Goal: Find specific page/section: Find specific page/section

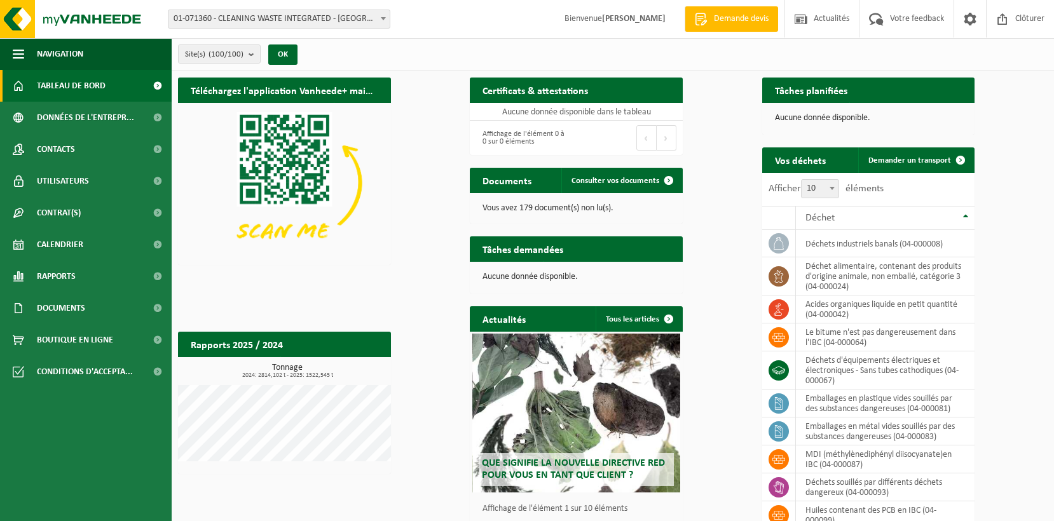
click at [204, 19] on span "01-071360 - CLEANING WASTE INTEGRATED - [GEOGRAPHIC_DATA]" at bounding box center [278, 19] width 221 height 18
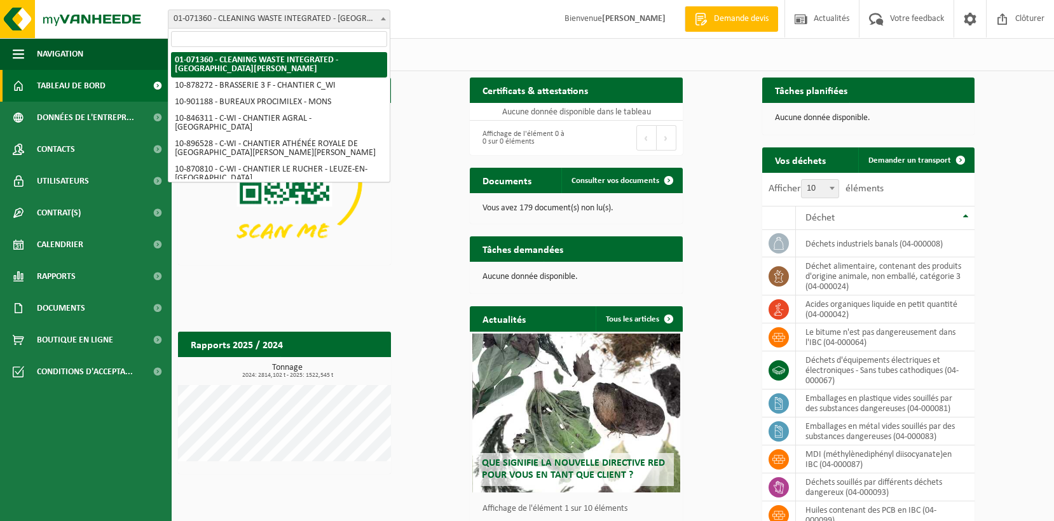
click at [205, 39] on input "search" at bounding box center [279, 39] width 216 height 16
type input "h"
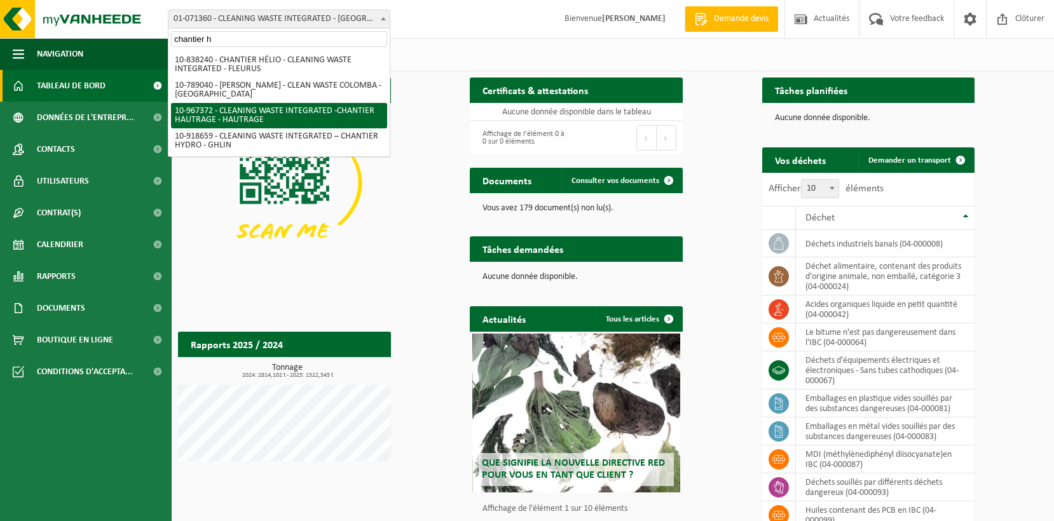
type input "chantier h"
select select "153670"
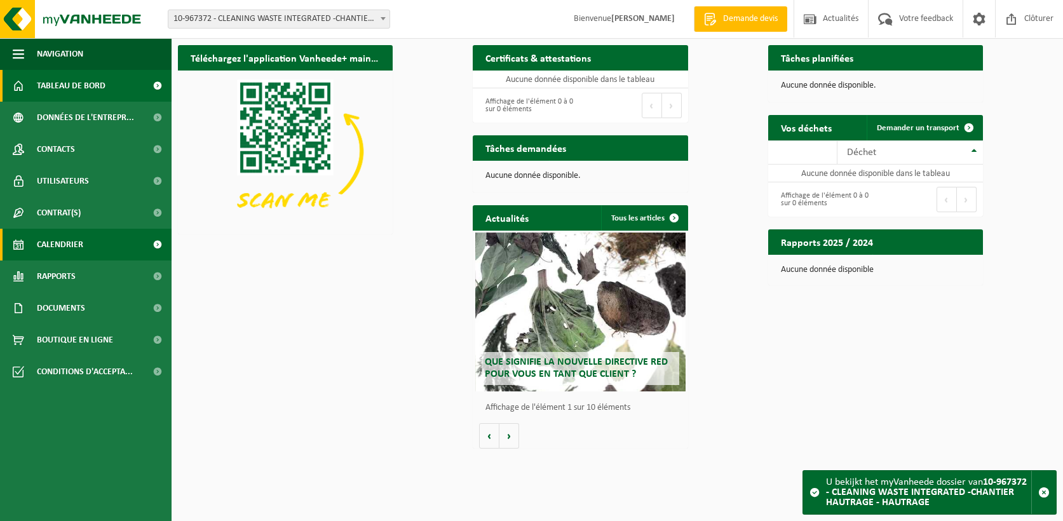
click at [119, 241] on link "Calendrier" at bounding box center [86, 245] width 172 height 32
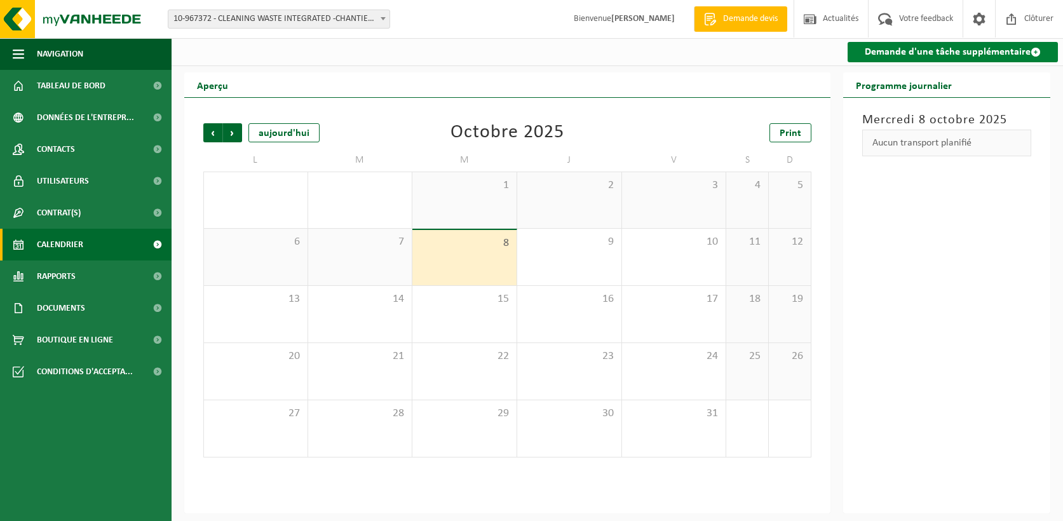
click at [887, 55] on link "Demande d'une tâche supplémentaire" at bounding box center [953, 52] width 210 height 20
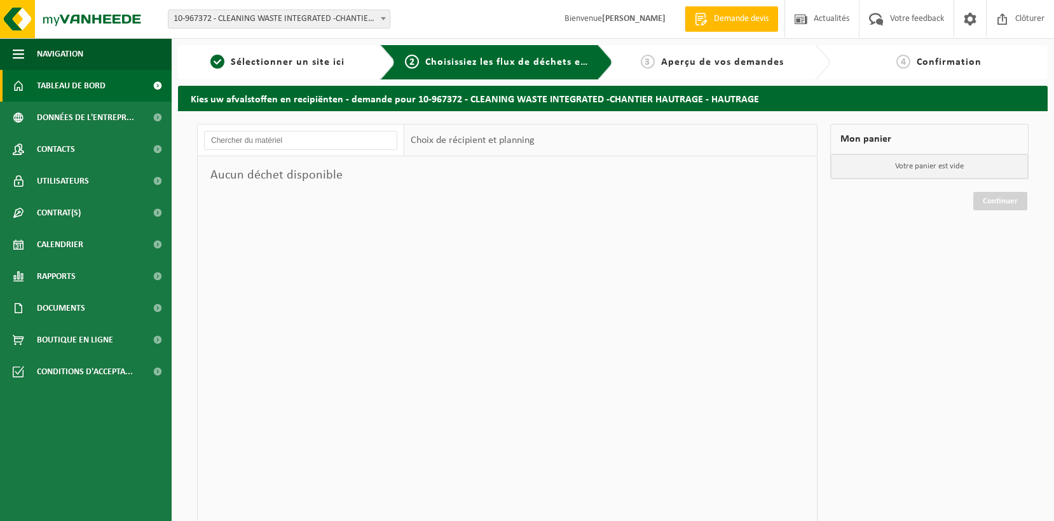
click at [63, 88] on span "Tableau de bord" at bounding box center [71, 86] width 69 height 32
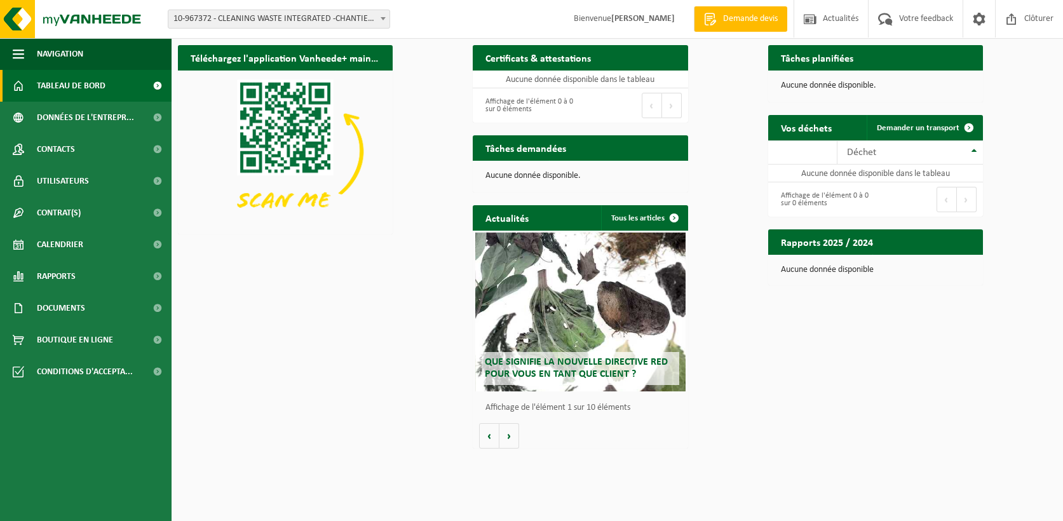
click at [328, 20] on span "10-967372 - CLEANING WASTE INTEGRATED -CHANTIER HAUTRAGE - HAUTRAGE" at bounding box center [278, 19] width 221 height 18
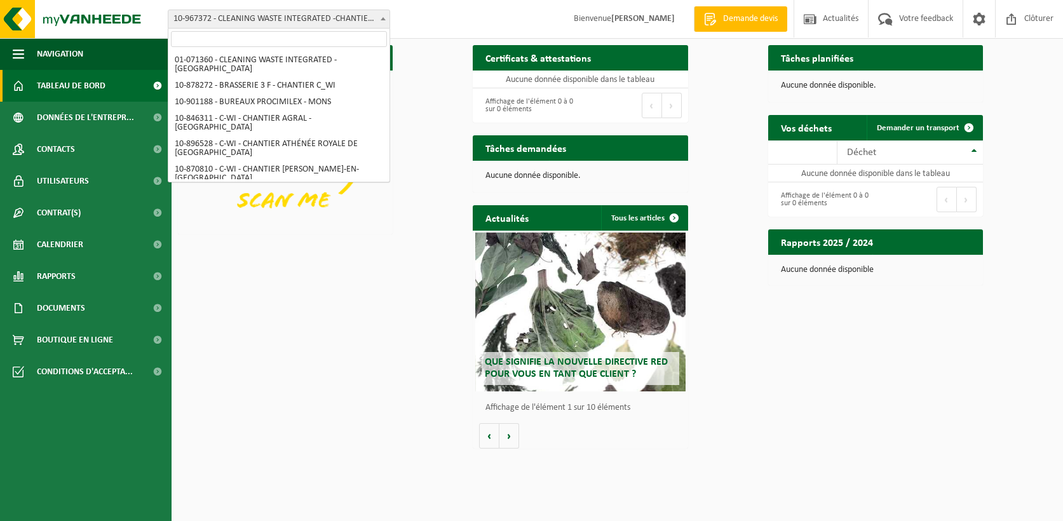
scroll to position [1761, 0]
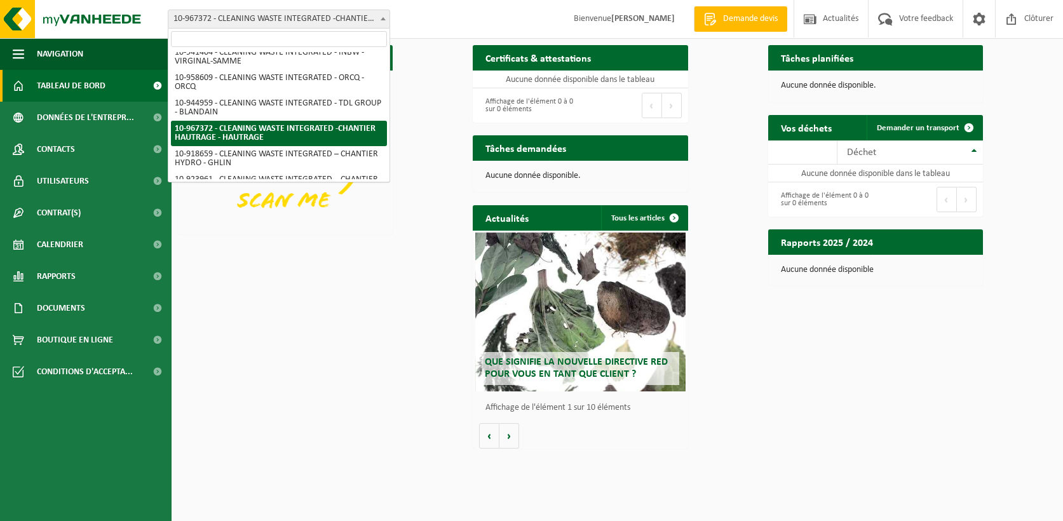
click at [295, 44] on input "search" at bounding box center [279, 39] width 216 height 16
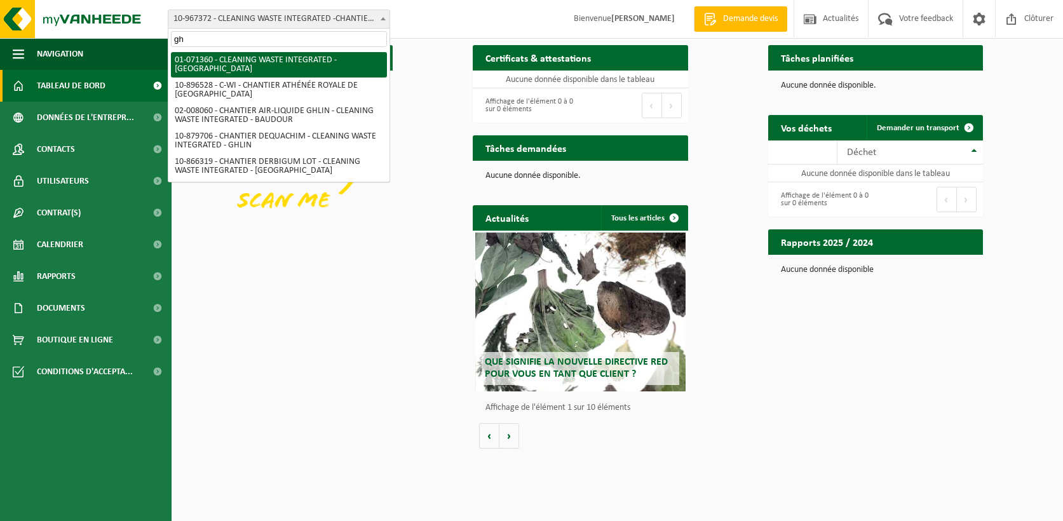
type input "g"
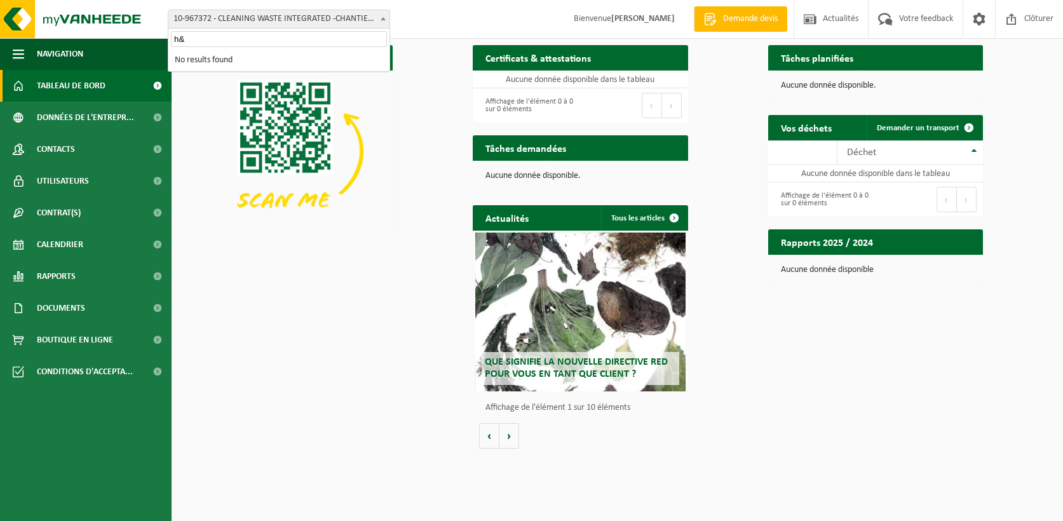
type input "h"
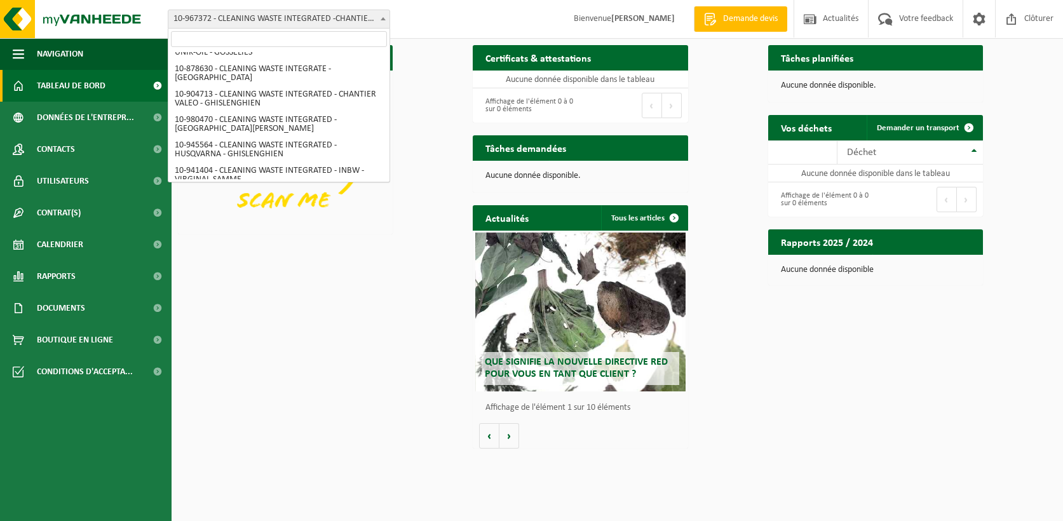
scroll to position [1761, 0]
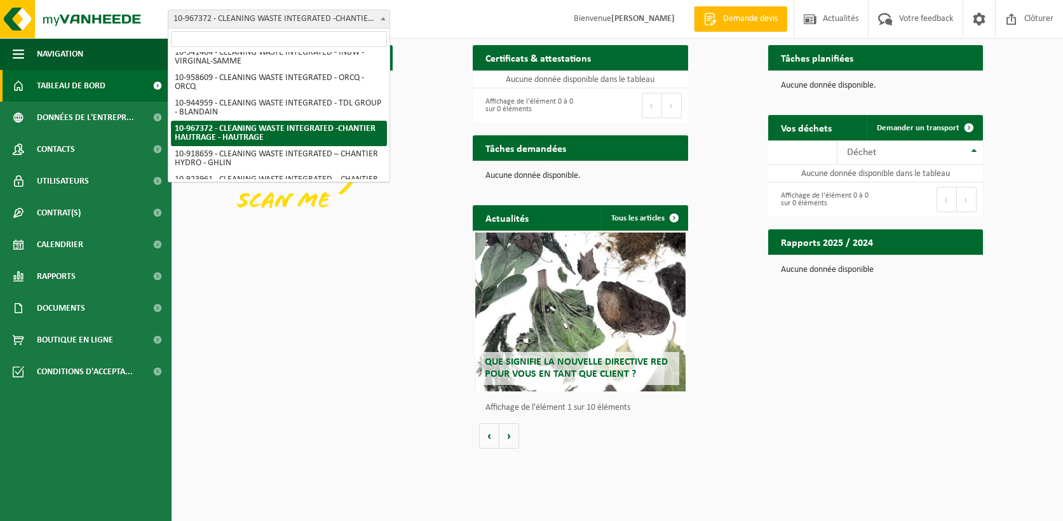
click at [338, 349] on div "Téléchargez l'application Vanheede+ maintenant! Cachez Certificats & attestatio…" at bounding box center [617, 248] width 885 height 418
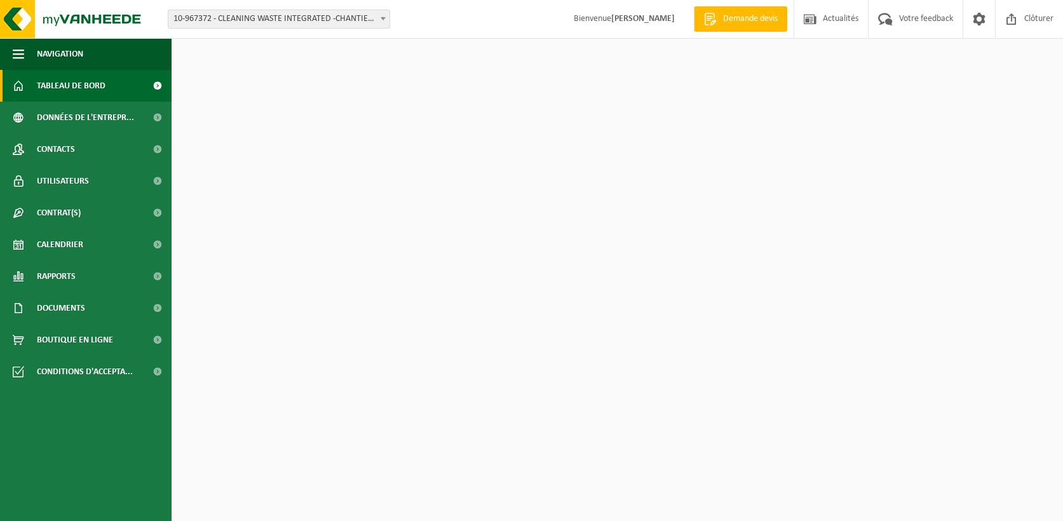
click at [245, 14] on span "10-967372 - CLEANING WASTE INTEGRATED -CHANTIER HAUTRAGE - HAUTRAGE" at bounding box center [278, 19] width 221 height 18
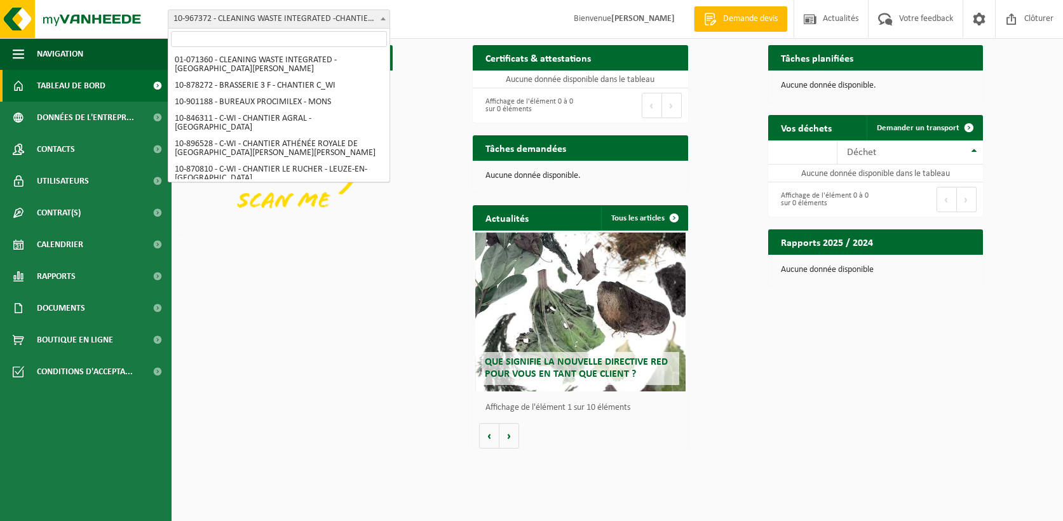
scroll to position [1761, 0]
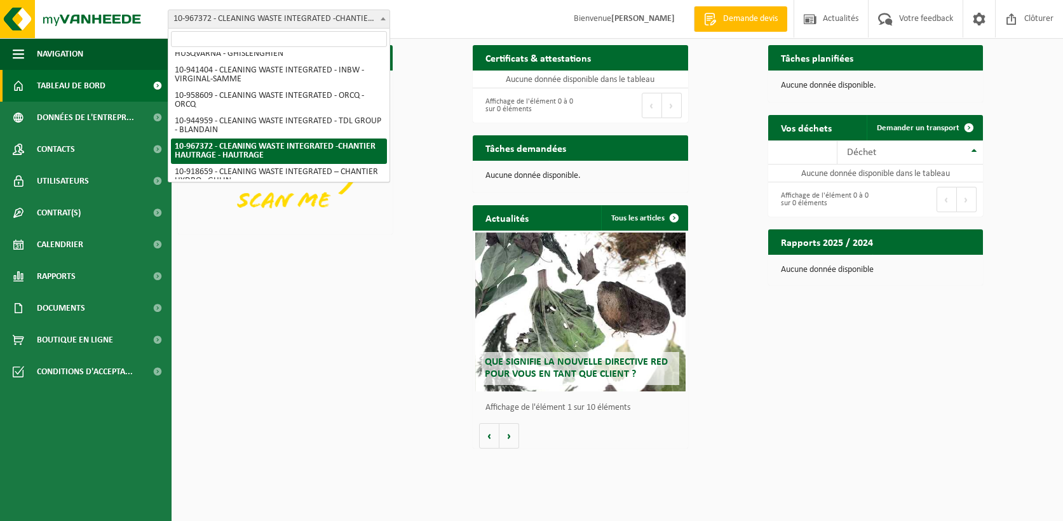
click at [235, 37] on input "search" at bounding box center [279, 39] width 216 height 16
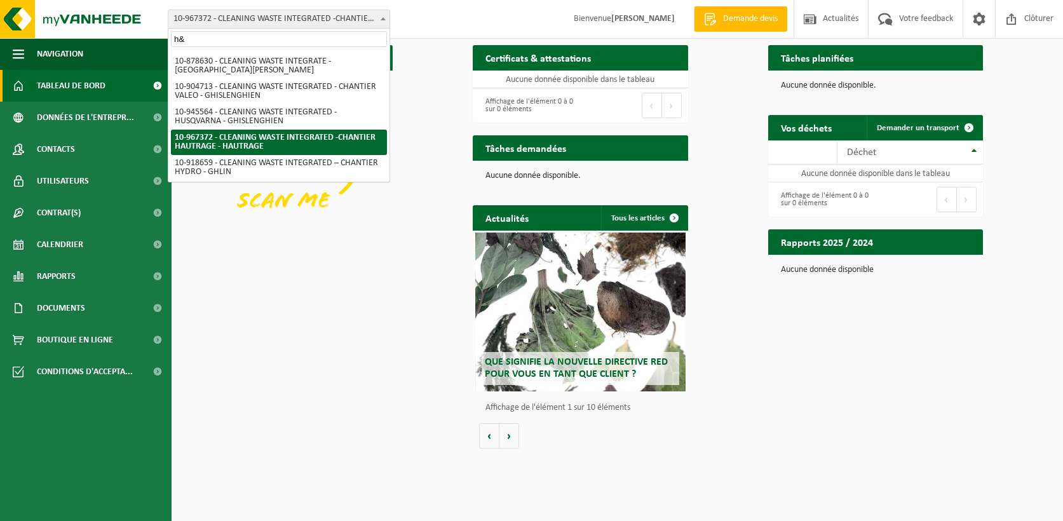
scroll to position [0, 0]
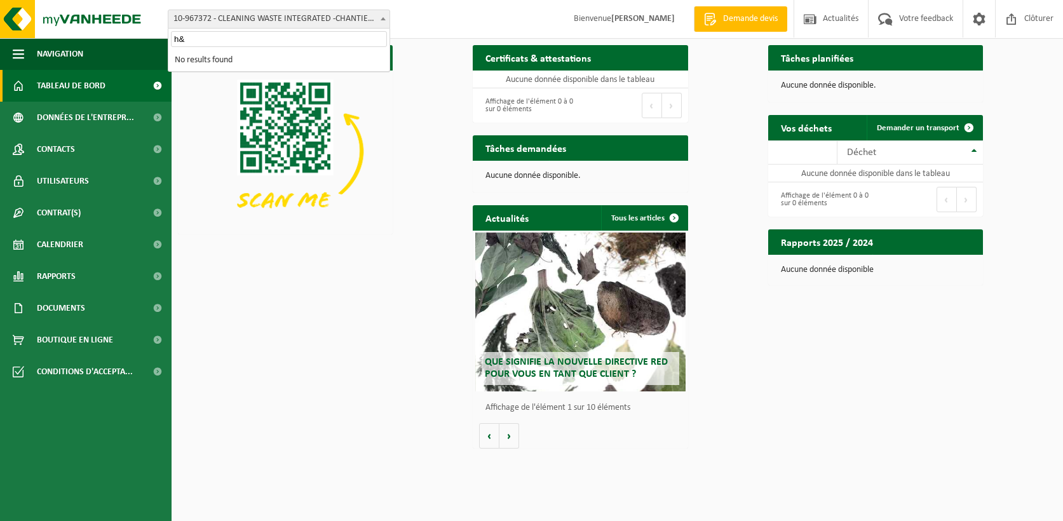
type input "h"
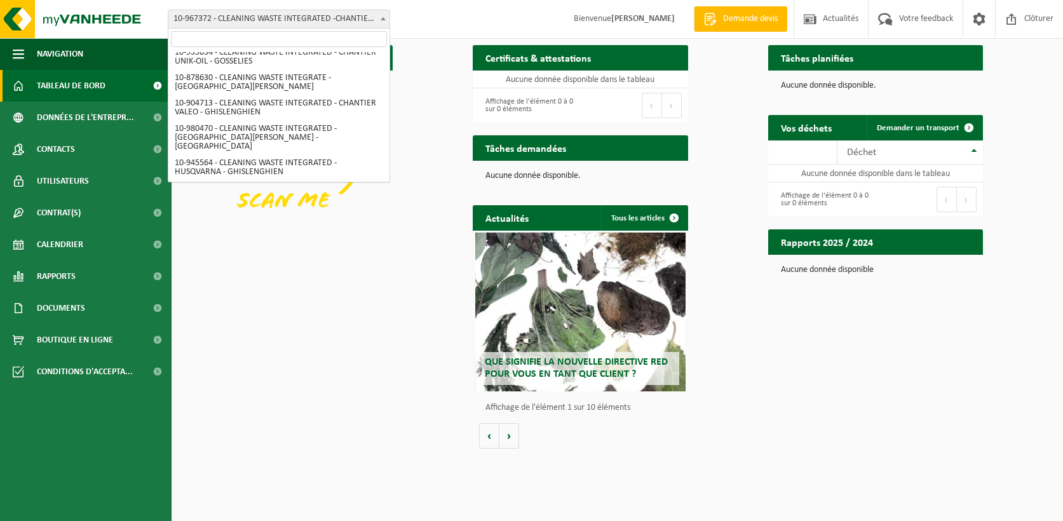
scroll to position [1761, 0]
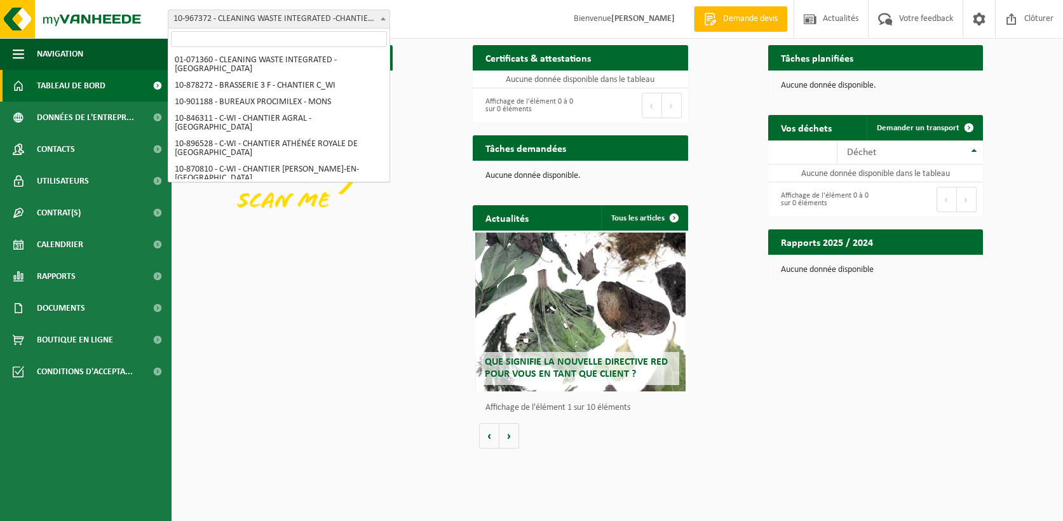
click at [245, 24] on span "10-967372 - CLEANING WASTE INTEGRATED -CHANTIER HAUTRAGE - HAUTRAGE" at bounding box center [278, 19] width 221 height 18
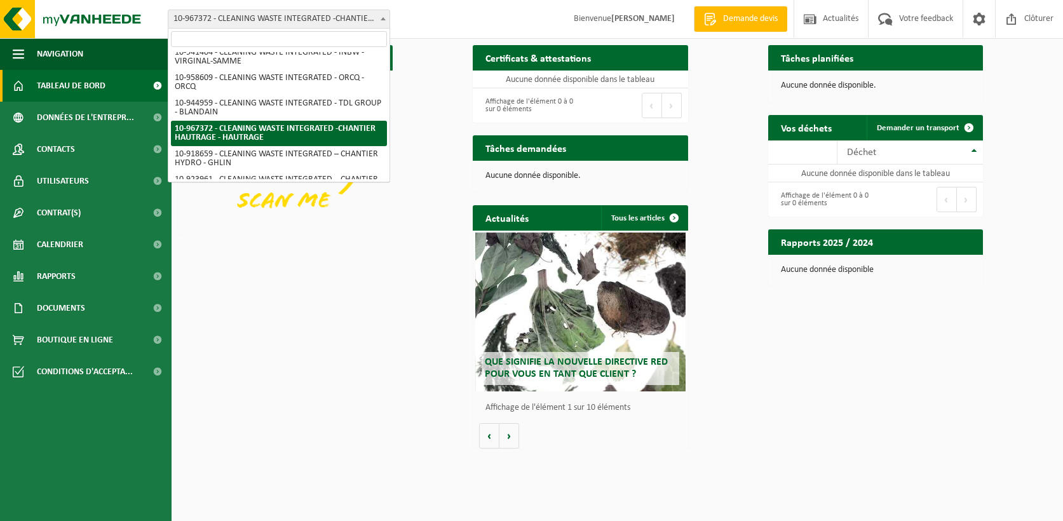
click at [239, 42] on input "search" at bounding box center [279, 39] width 216 height 16
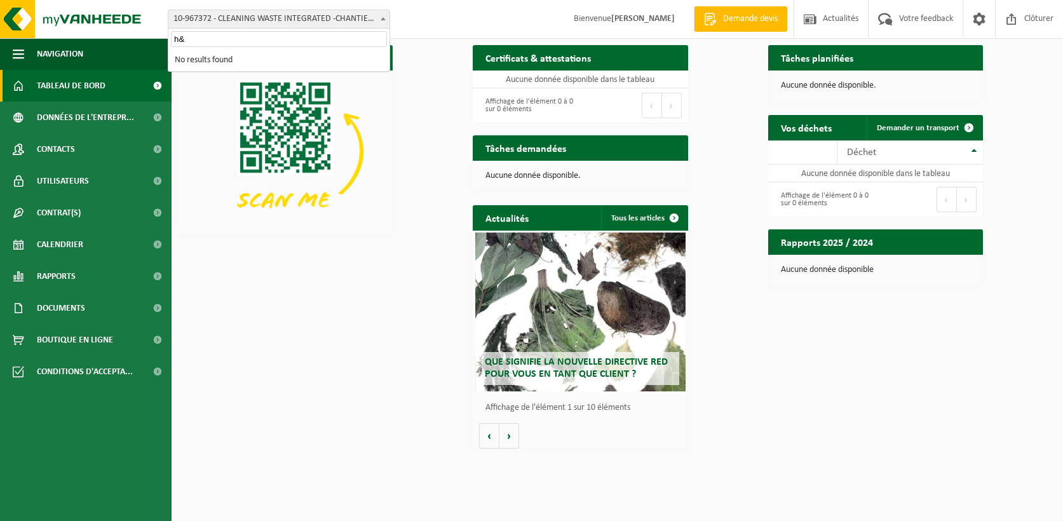
scroll to position [0, 0]
type input "h"
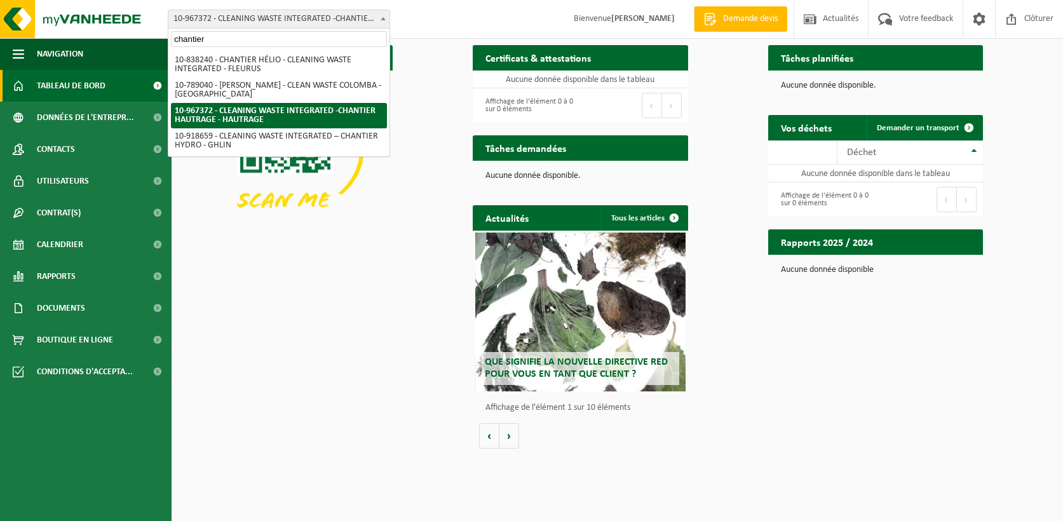
scroll to position [1541, 0]
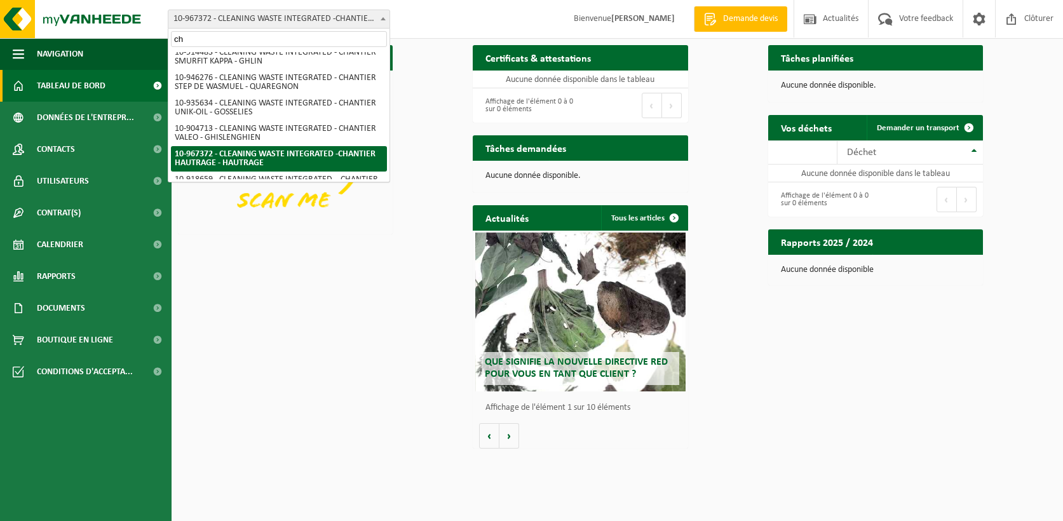
type input "c"
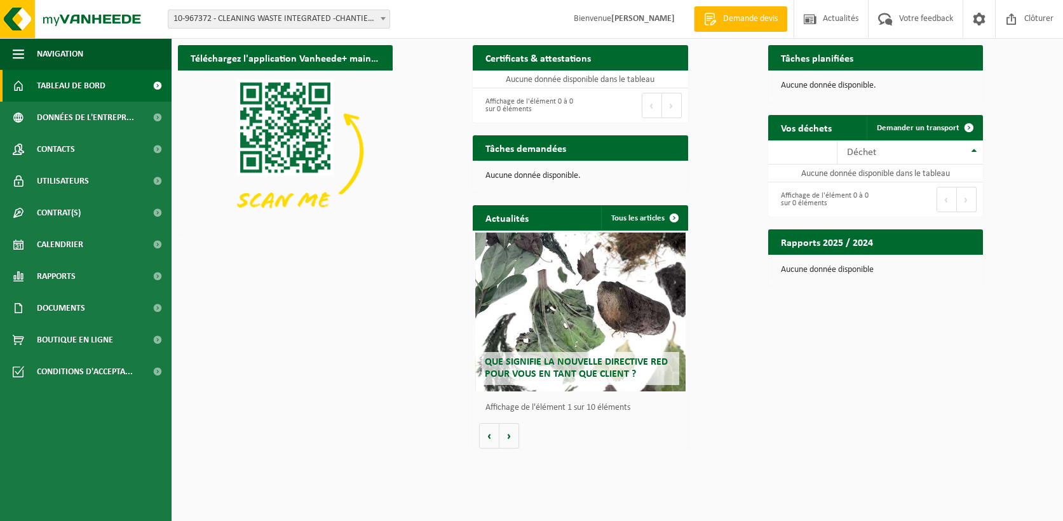
click at [223, 17] on span "10-967372 - CLEANING WASTE INTEGRATED -CHANTIER HAUTRAGE - HAUTRAGE" at bounding box center [278, 19] width 221 height 18
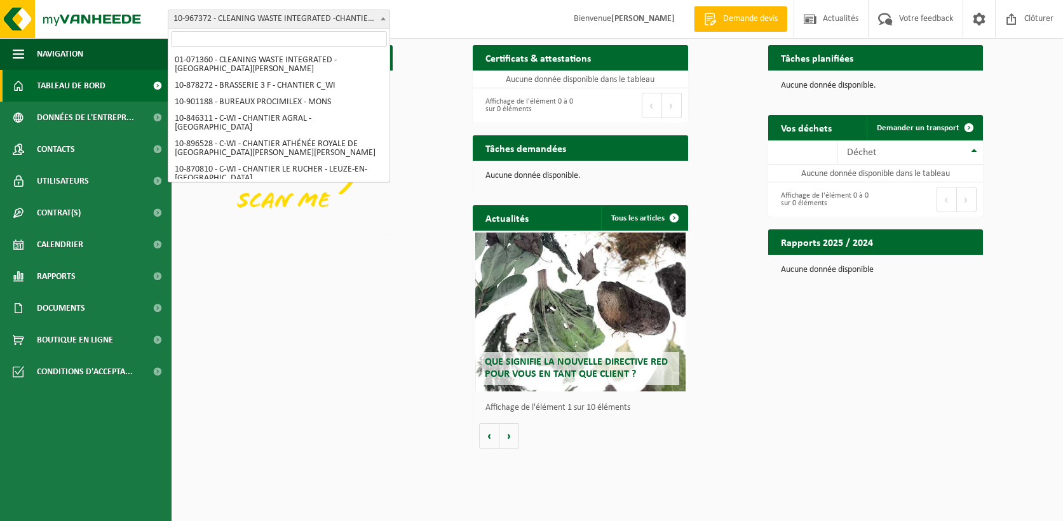
scroll to position [1761, 0]
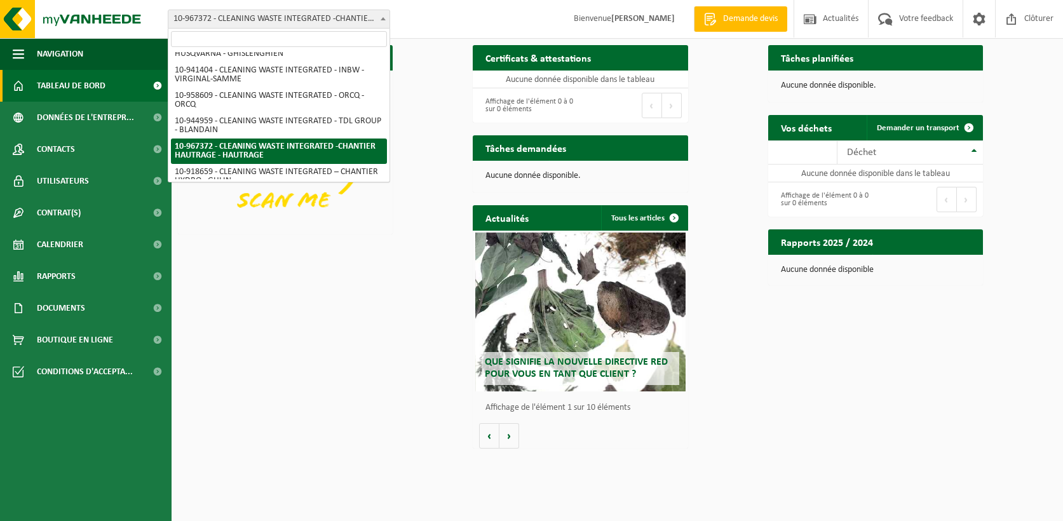
click at [221, 36] on input "search" at bounding box center [279, 39] width 216 height 16
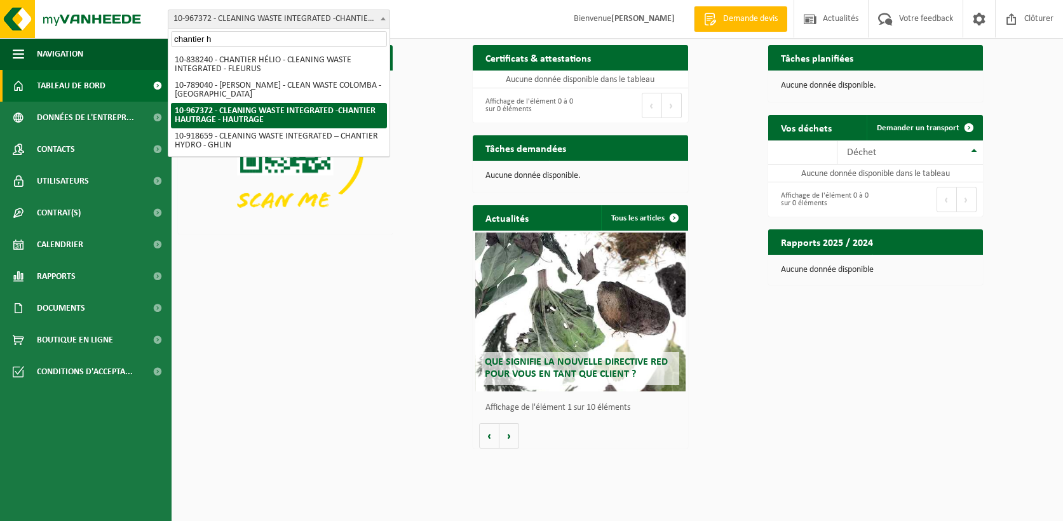
scroll to position [0, 0]
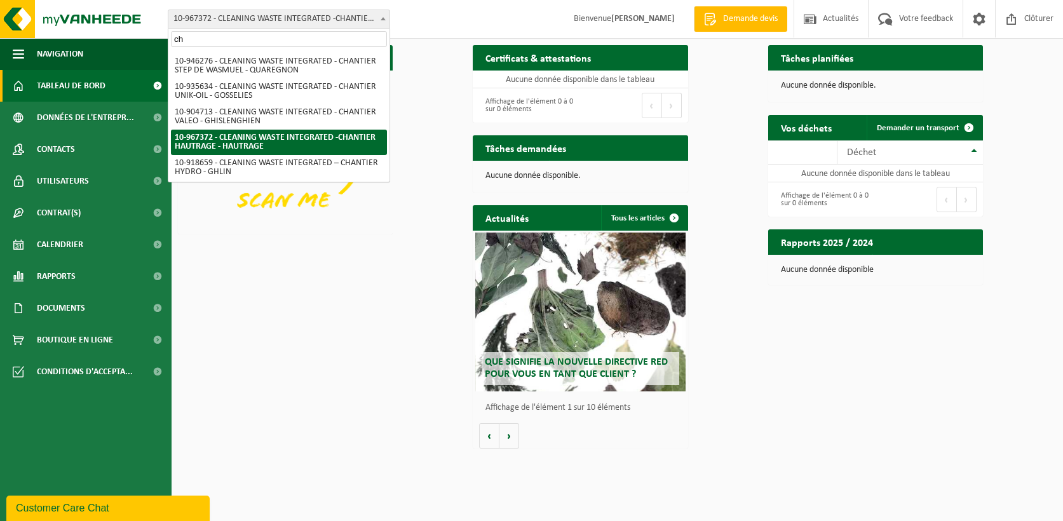
type input "c"
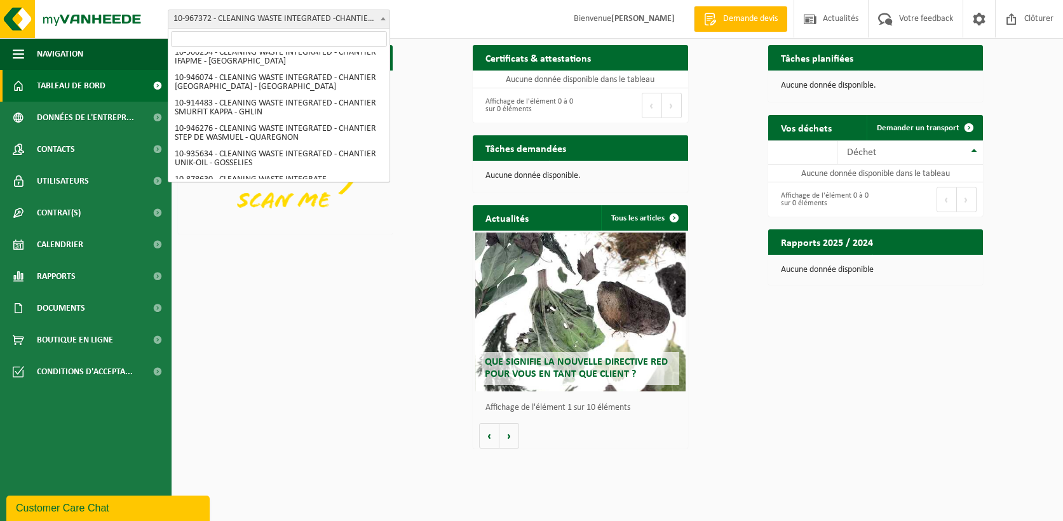
scroll to position [1761, 0]
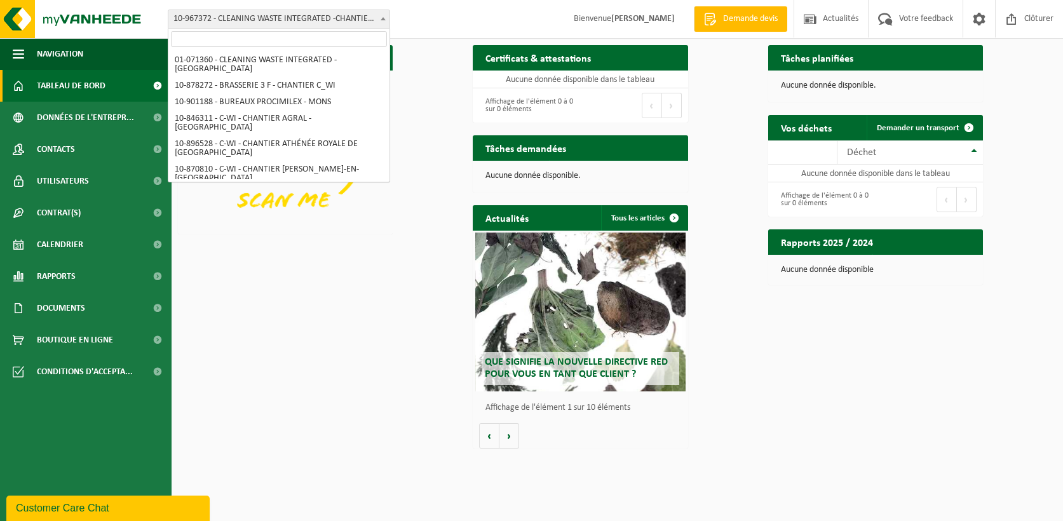
click at [240, 20] on span "10-967372 - CLEANING WASTE INTEGRATED -CHANTIER HAUTRAGE - HAUTRAGE" at bounding box center [278, 19] width 221 height 18
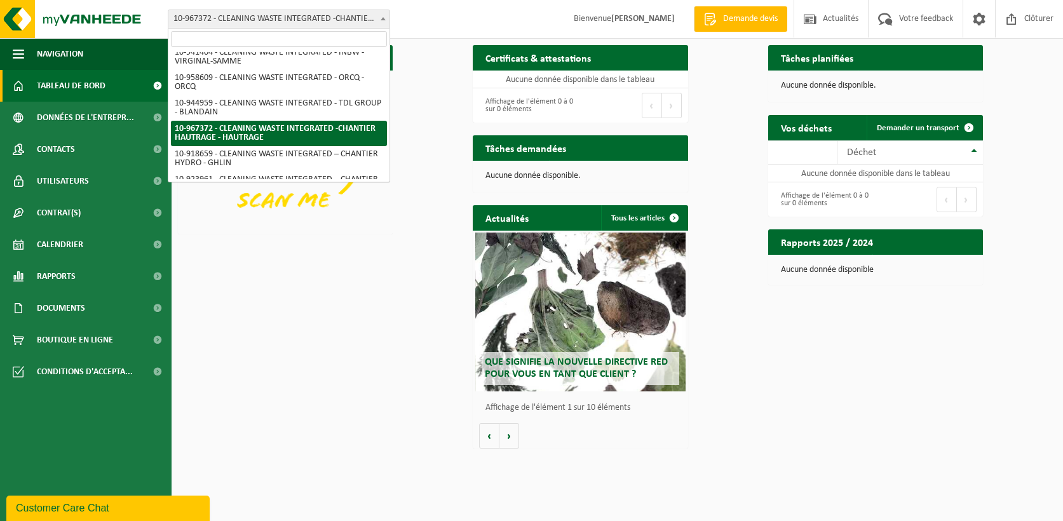
click at [239, 35] on input "search" at bounding box center [279, 39] width 216 height 16
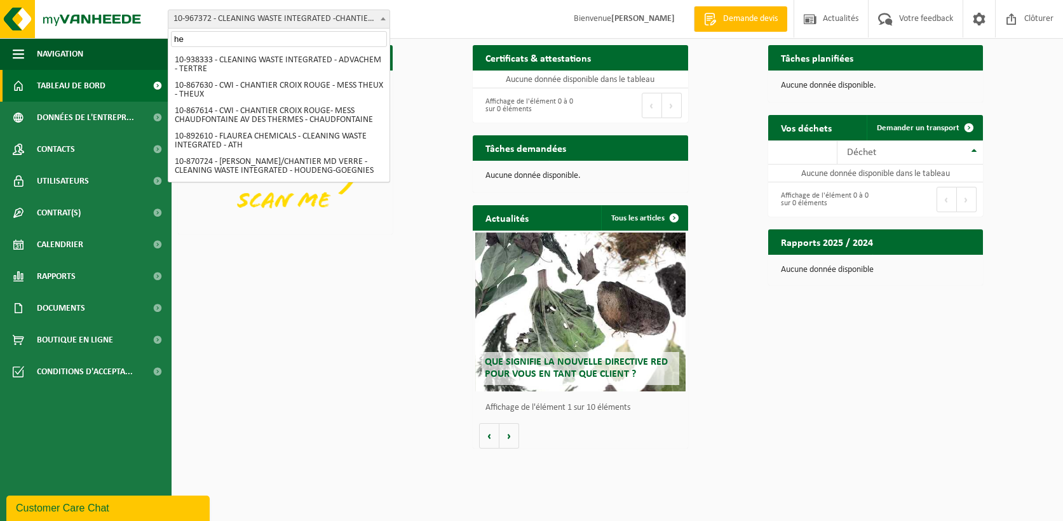
scroll to position [0, 0]
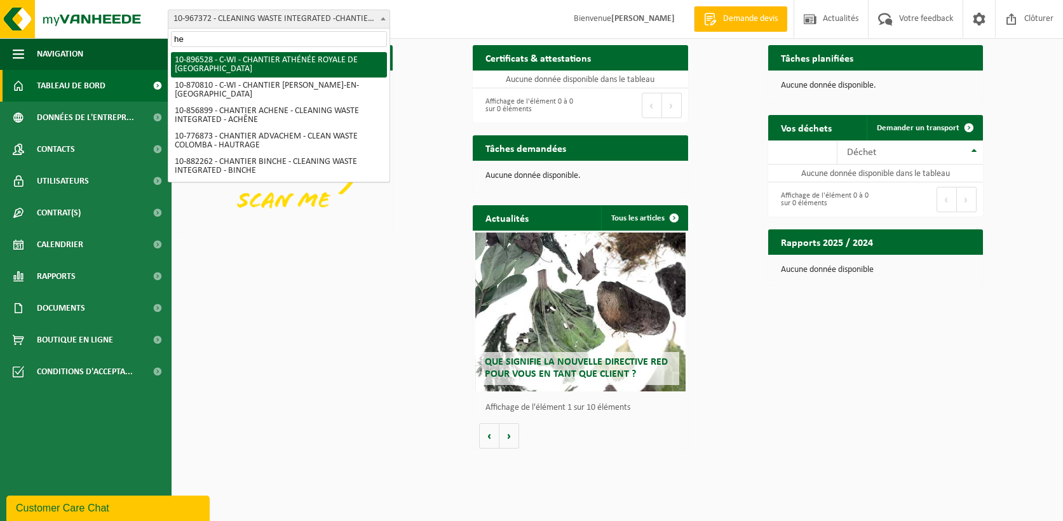
type input "h"
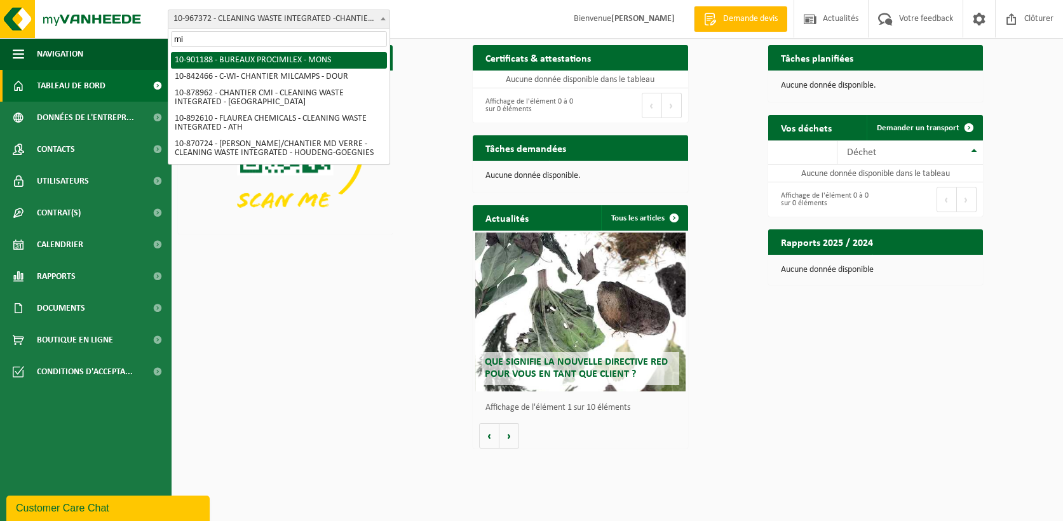
type input "m"
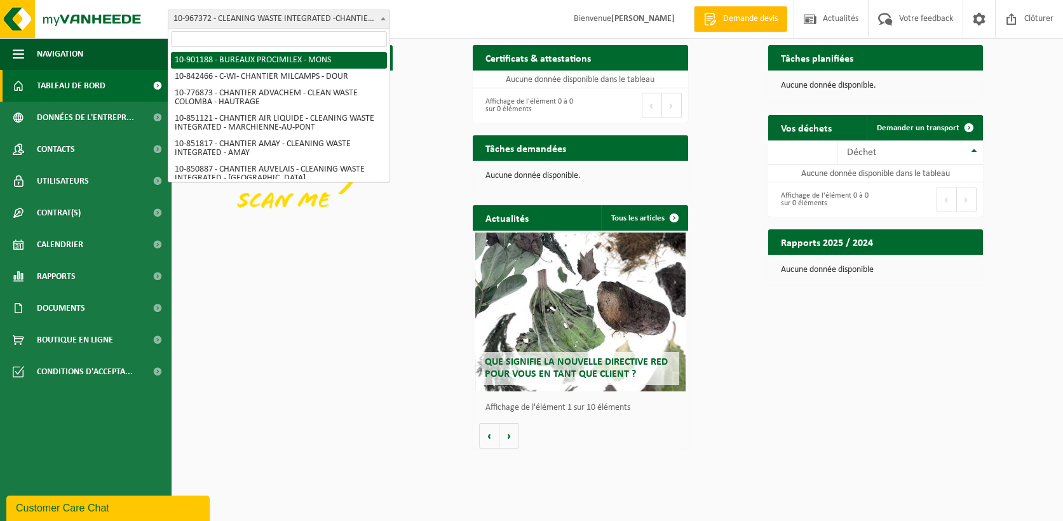
scroll to position [1761, 0]
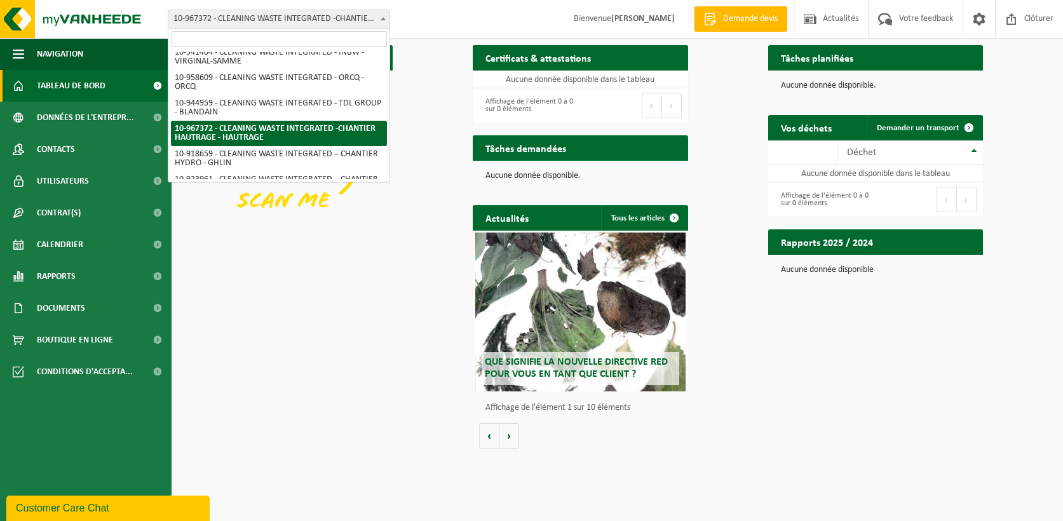
click at [214, 41] on input "search" at bounding box center [279, 39] width 216 height 16
type input "g"
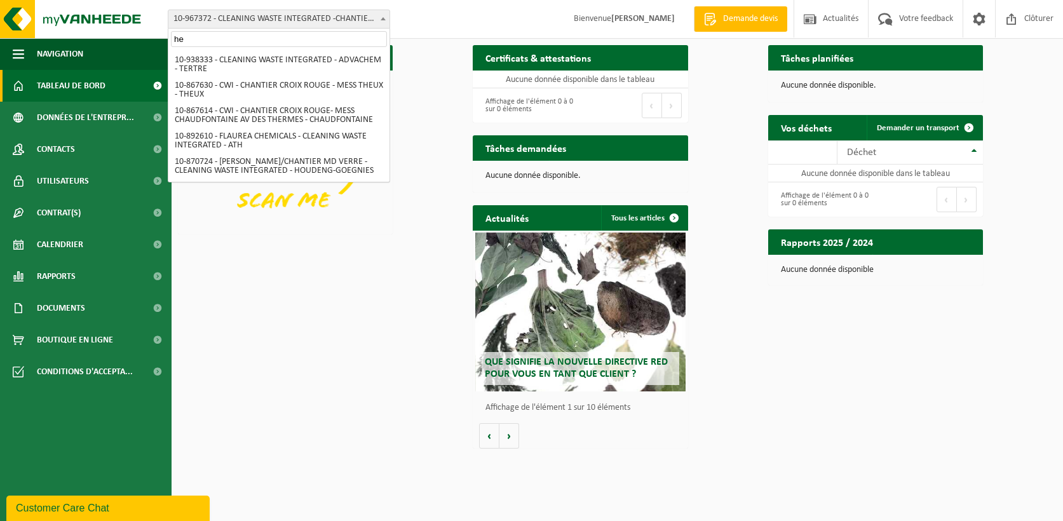
scroll to position [0, 0]
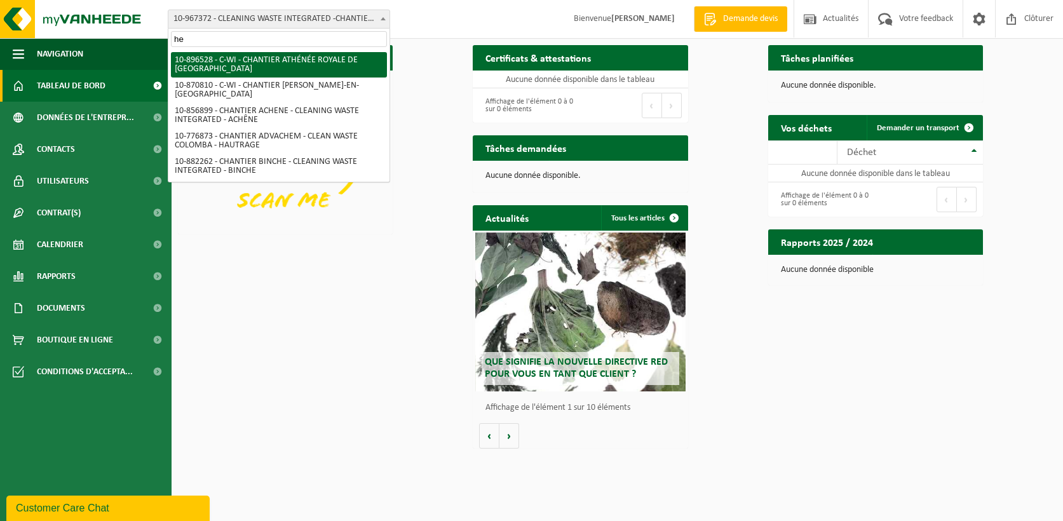
type input "h"
type input "m"
type input "l"
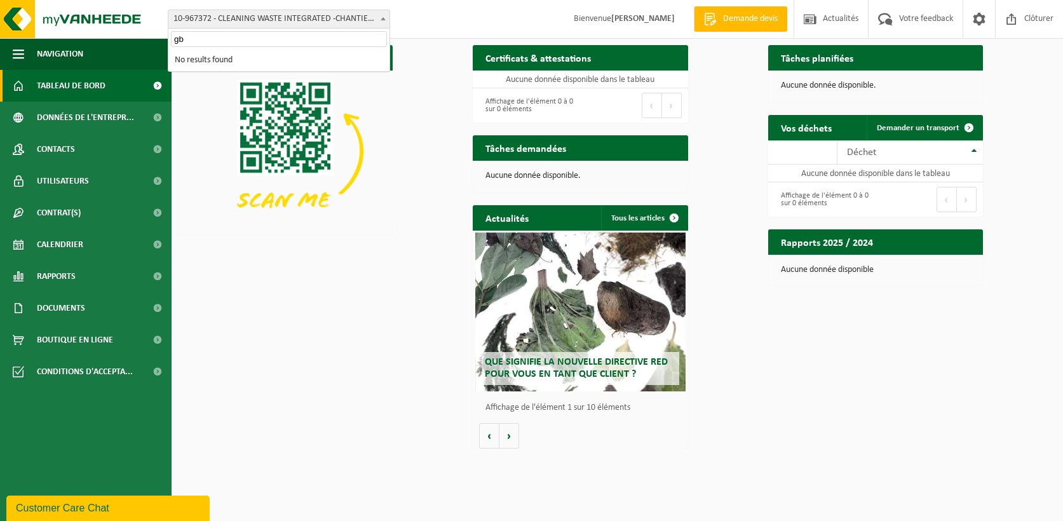
type input "g"
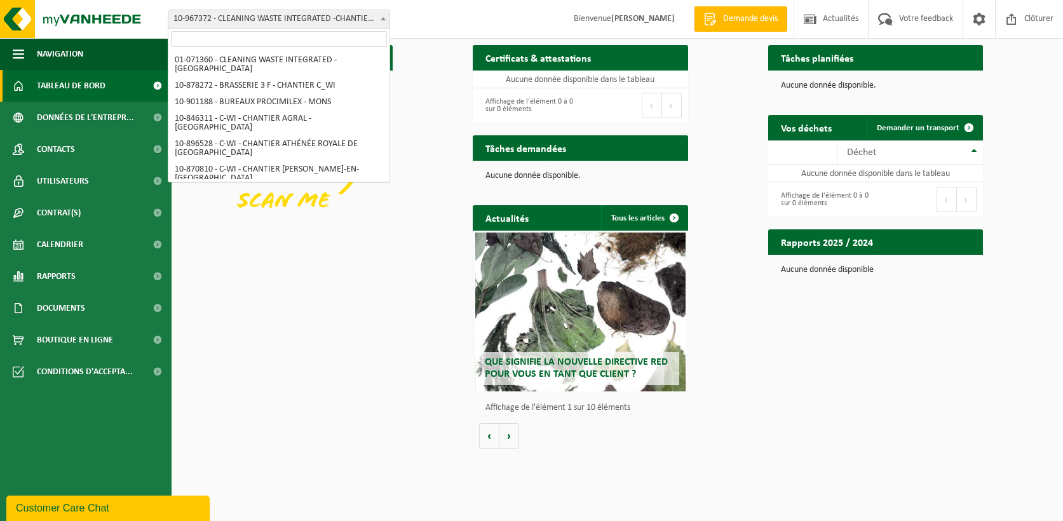
scroll to position [1761, 0]
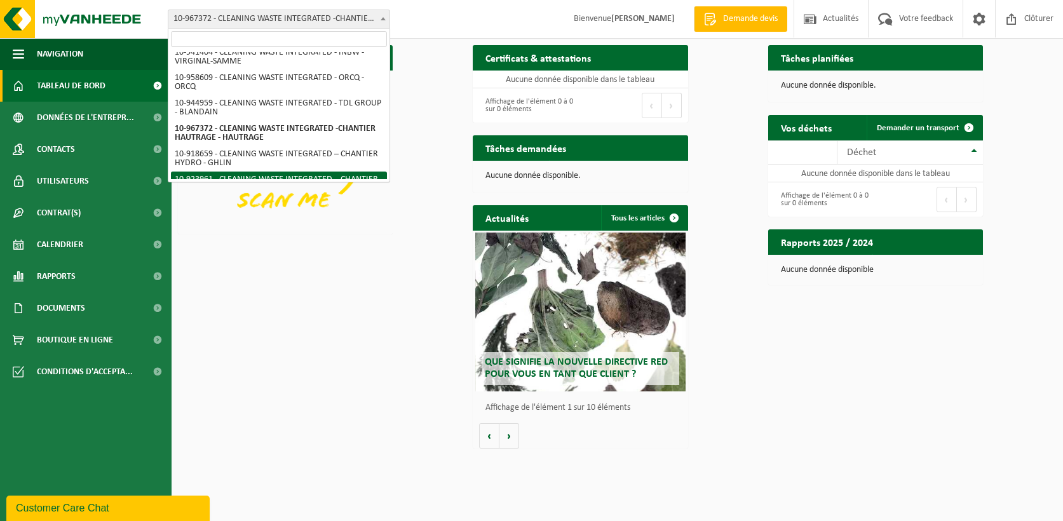
click at [339, 421] on div "Téléchargez l'application Vanheede+ maintenant! Cachez Certificats & attestatio…" at bounding box center [617, 248] width 885 height 418
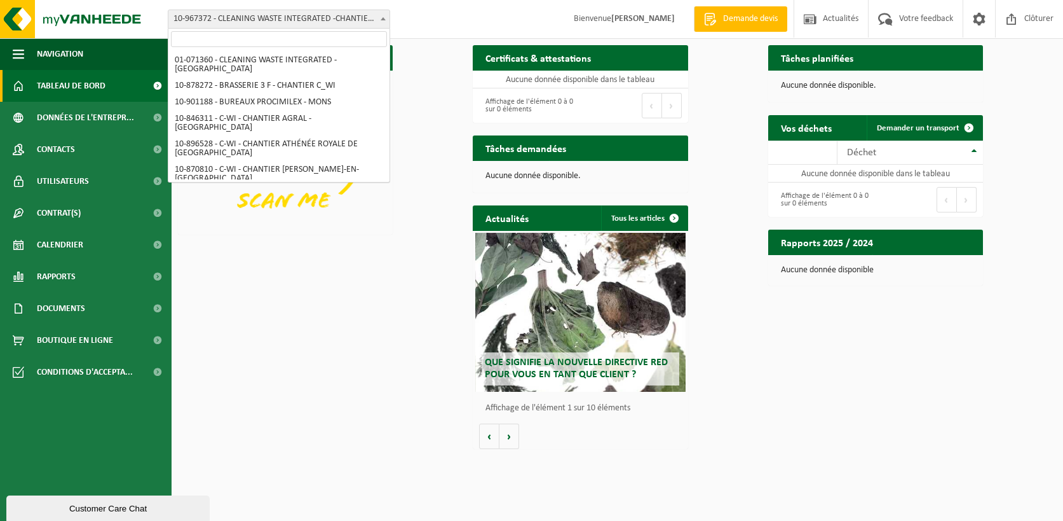
click at [235, 20] on span "10-967372 - CLEANING WASTE INTEGRATED -CHANTIER HAUTRAGE - HAUTRAGE" at bounding box center [278, 19] width 221 height 18
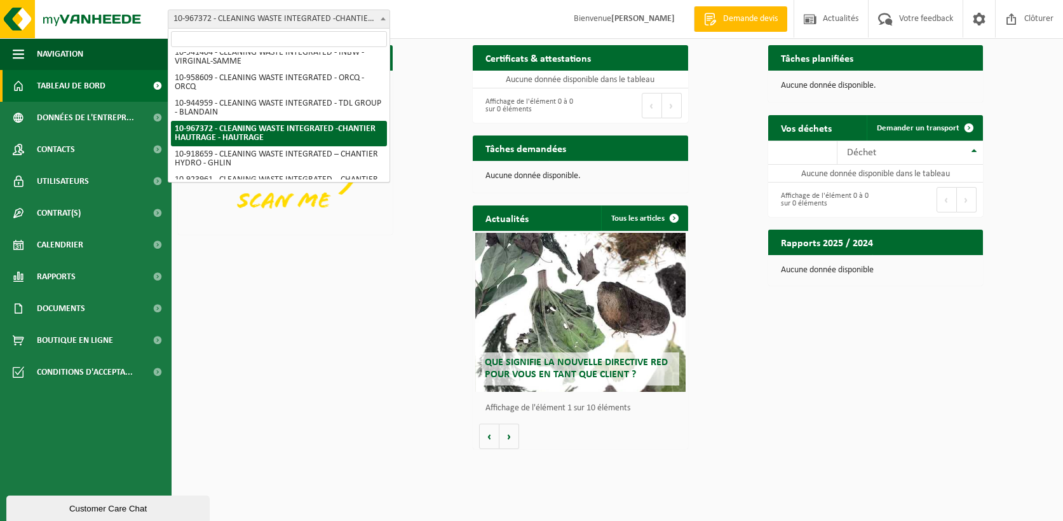
click at [234, 38] on input "search" at bounding box center [279, 39] width 216 height 16
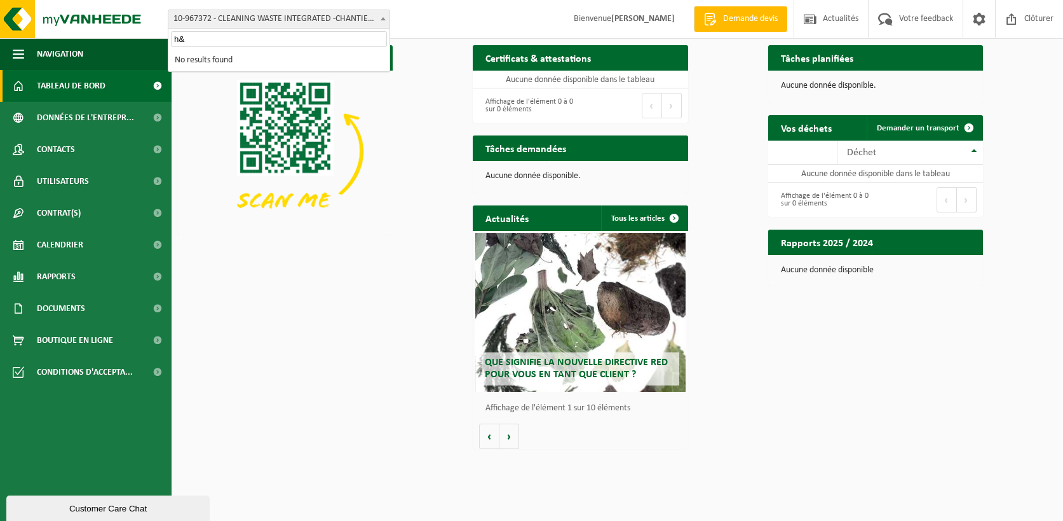
type input "h"
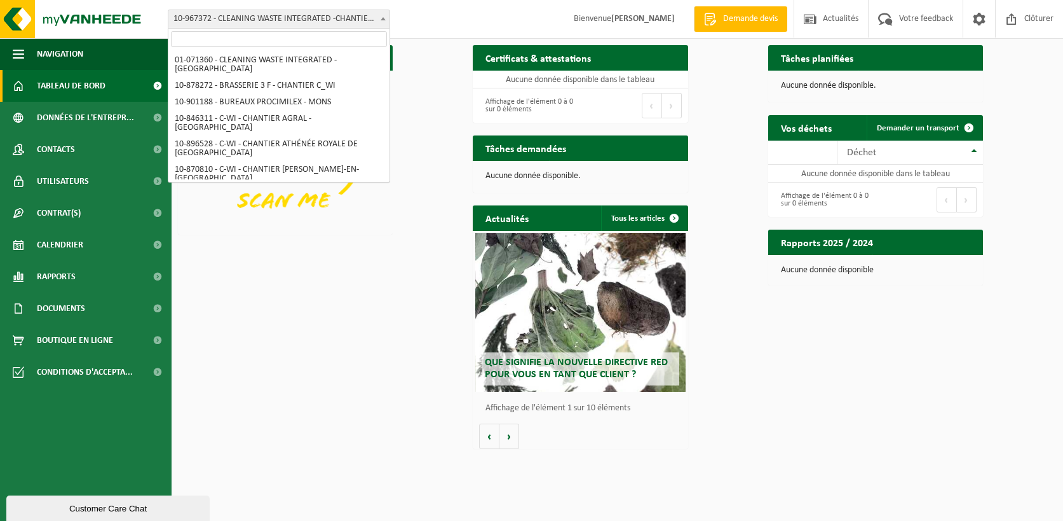
scroll to position [1761, 0]
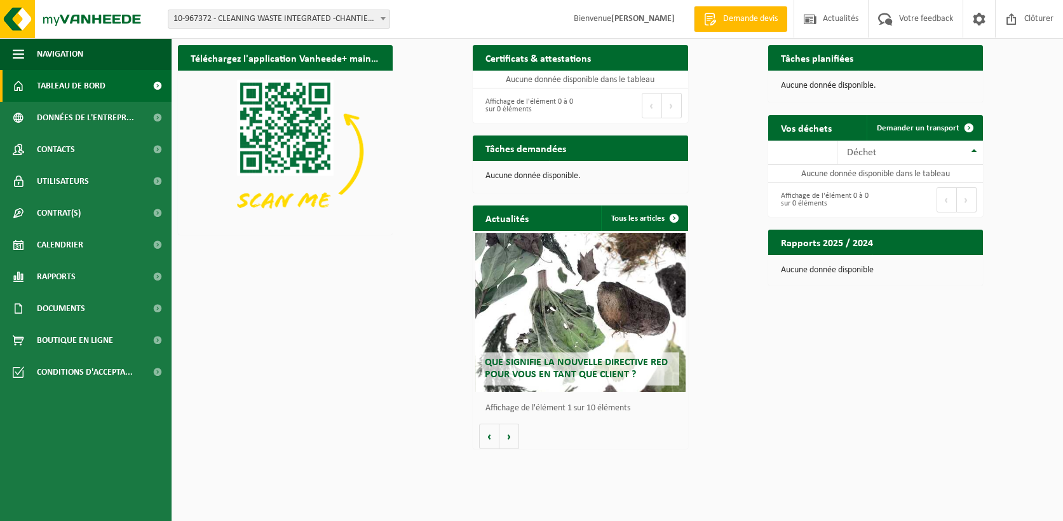
click at [265, 20] on span "10-967372 - CLEANING WASTE INTEGRATED -CHANTIER HAUTRAGE - HAUTRAGE" at bounding box center [278, 19] width 221 height 18
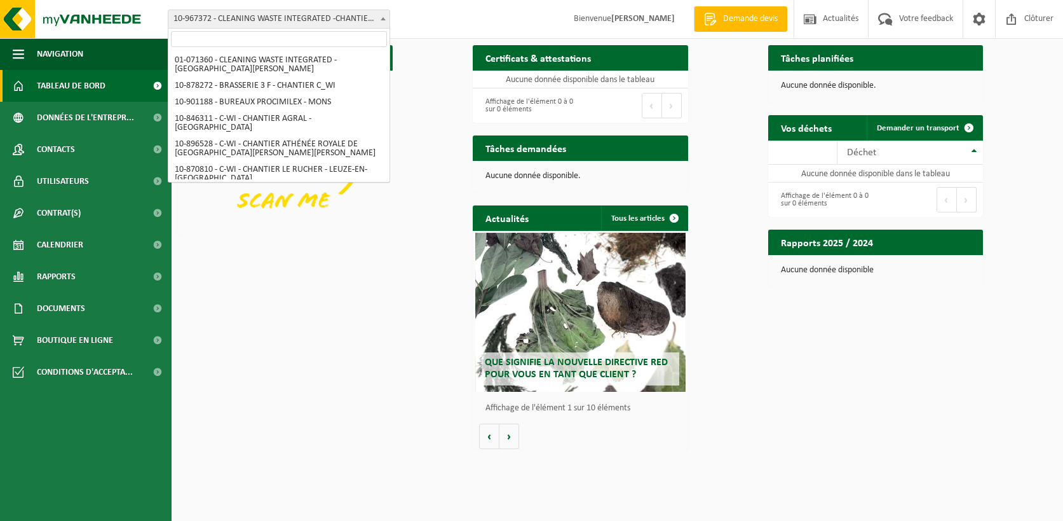
scroll to position [1761, 0]
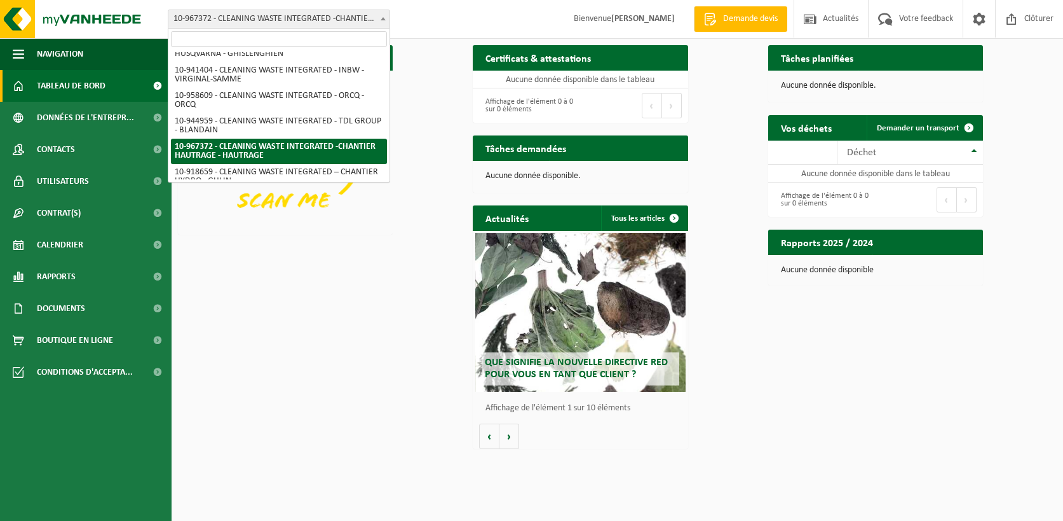
click at [256, 39] on input "search" at bounding box center [279, 39] width 216 height 16
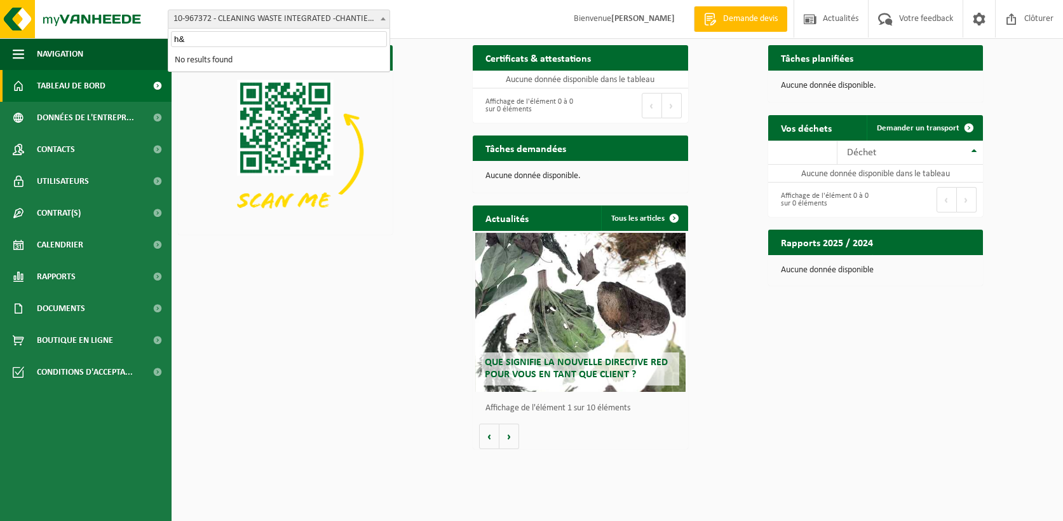
scroll to position [0, 0]
type input "h"
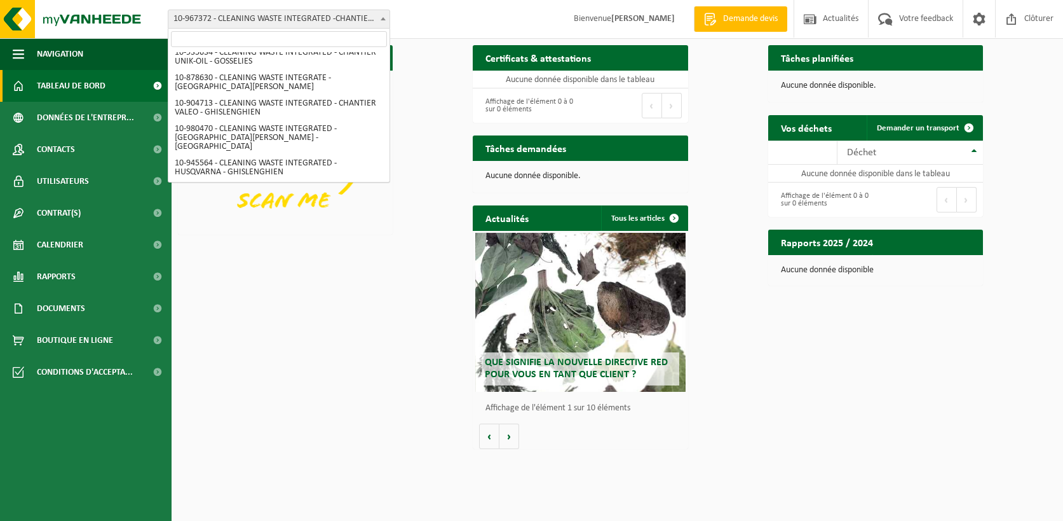
scroll to position [1761, 0]
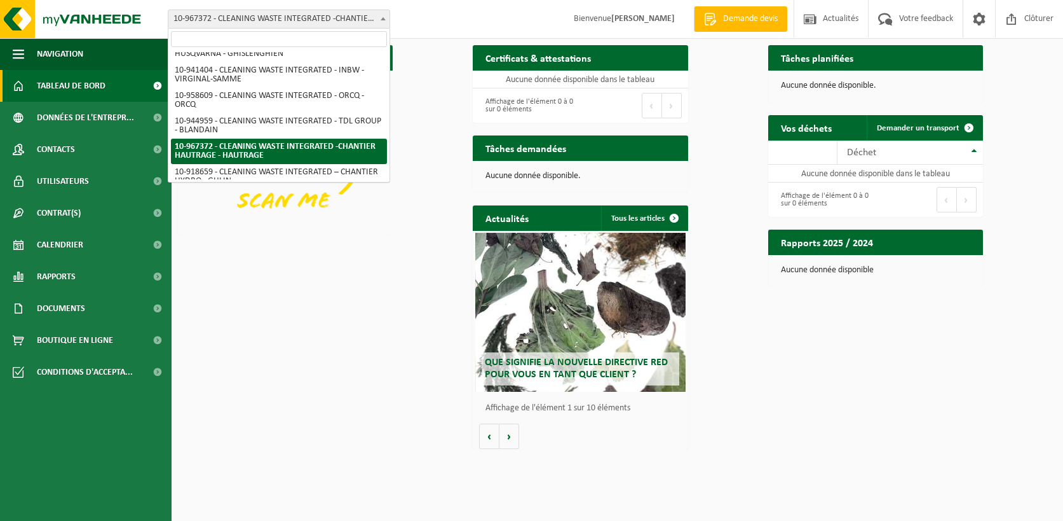
click at [249, 47] on input "search" at bounding box center [279, 39] width 216 height 16
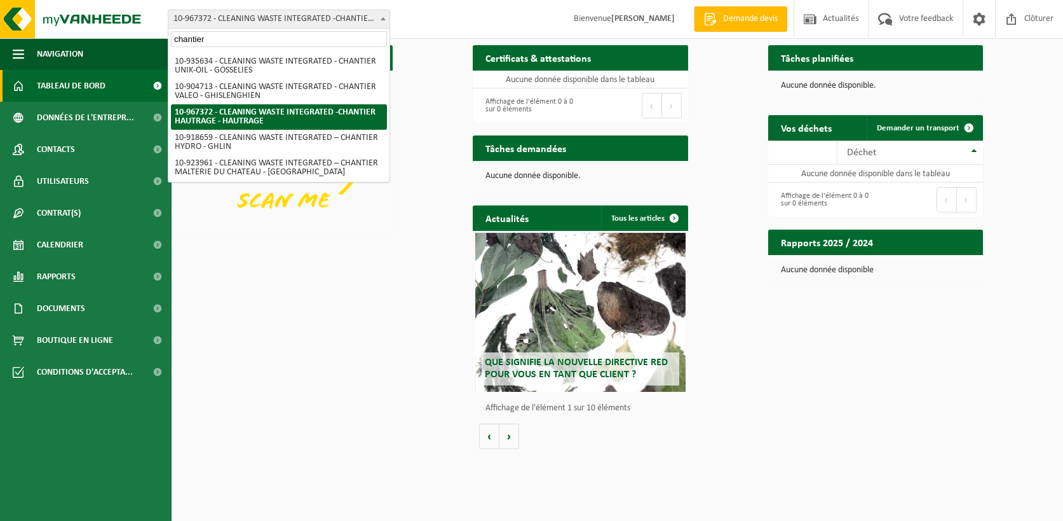
type input "chantier h"
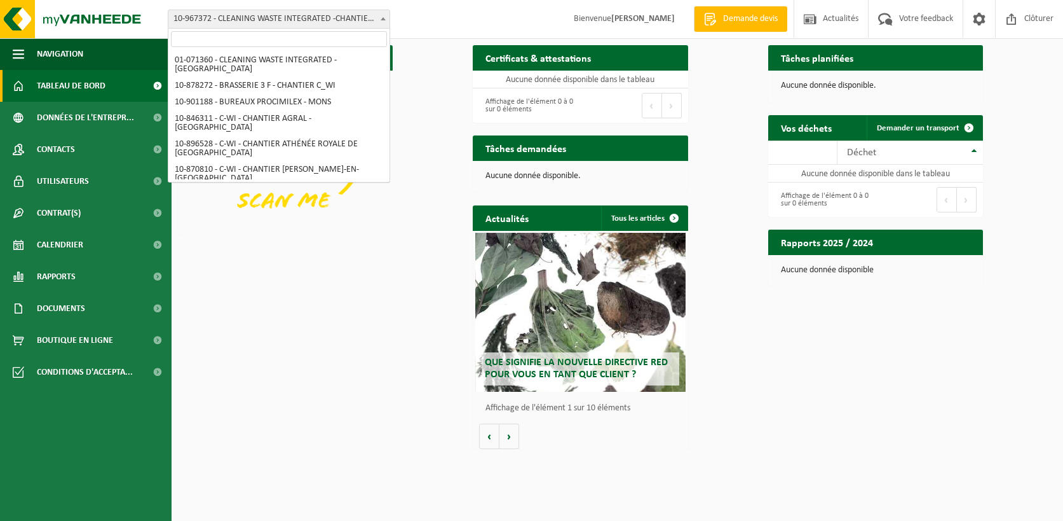
click at [262, 24] on span "10-967372 - CLEANING WASTE INTEGRATED -CHANTIER HAUTRAGE - HAUTRAGE" at bounding box center [278, 19] width 221 height 18
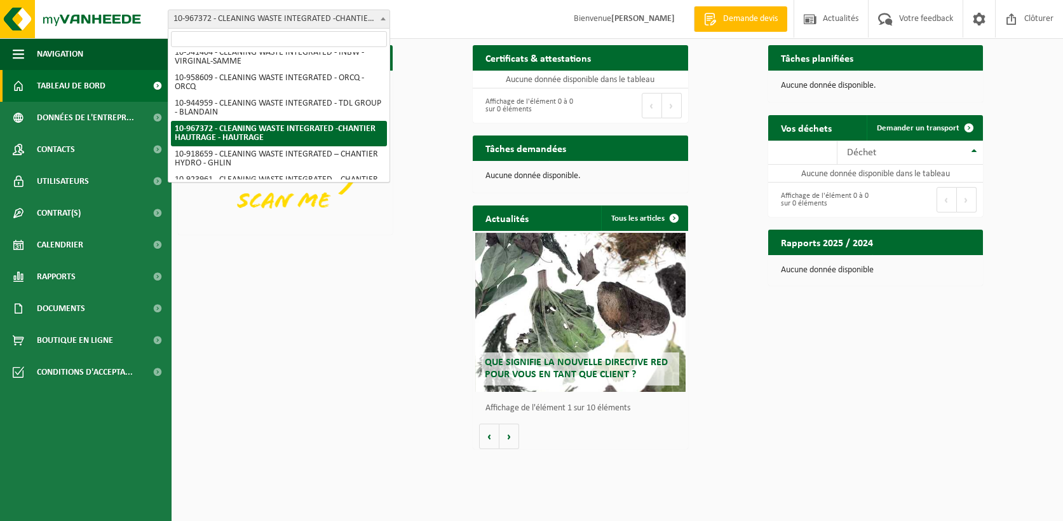
click at [257, 37] on input "search" at bounding box center [279, 39] width 216 height 16
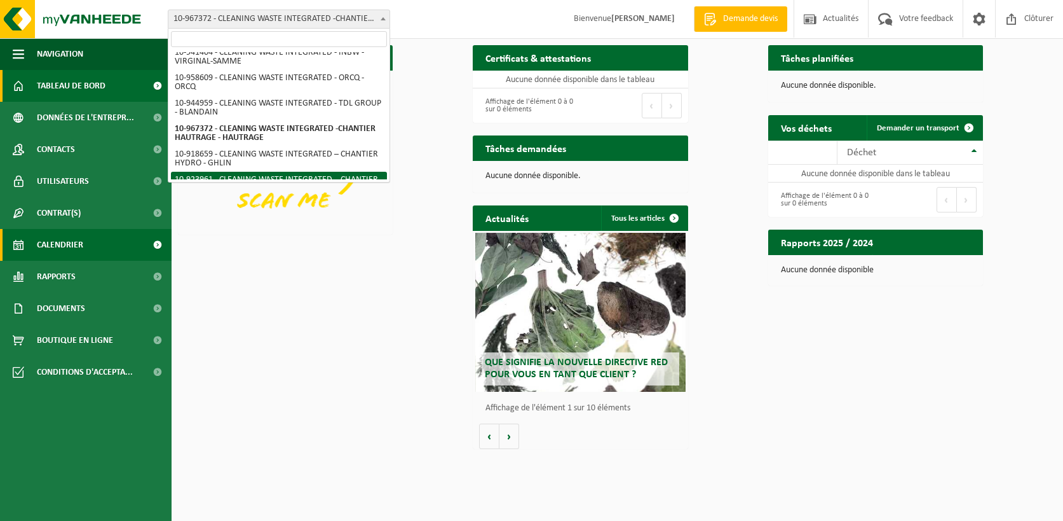
click at [105, 242] on link "Calendrier" at bounding box center [86, 245] width 172 height 32
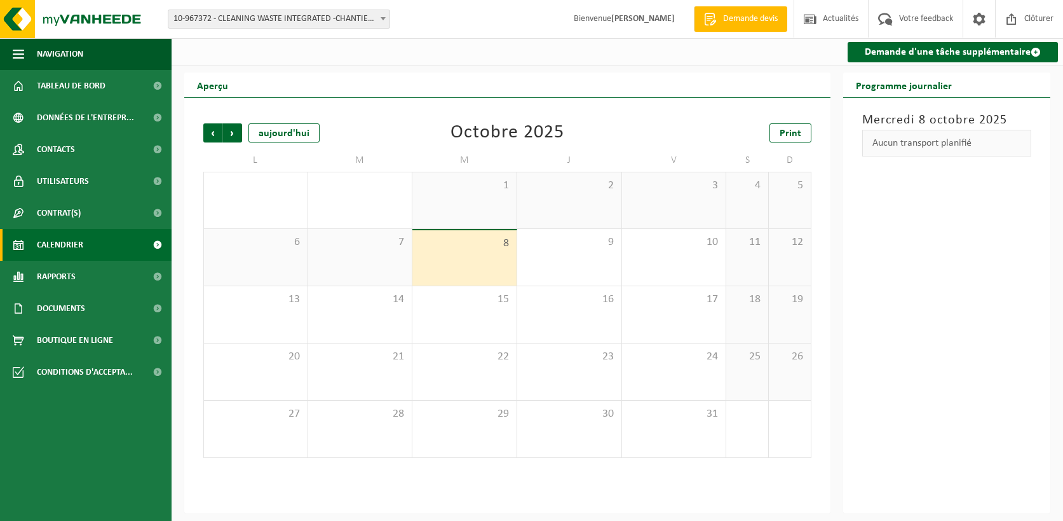
click at [372, 22] on span "10-967372 - CLEANING WASTE INTEGRATED -CHANTIER HAUTRAGE - HAUTRAGE" at bounding box center [278, 19] width 221 height 18
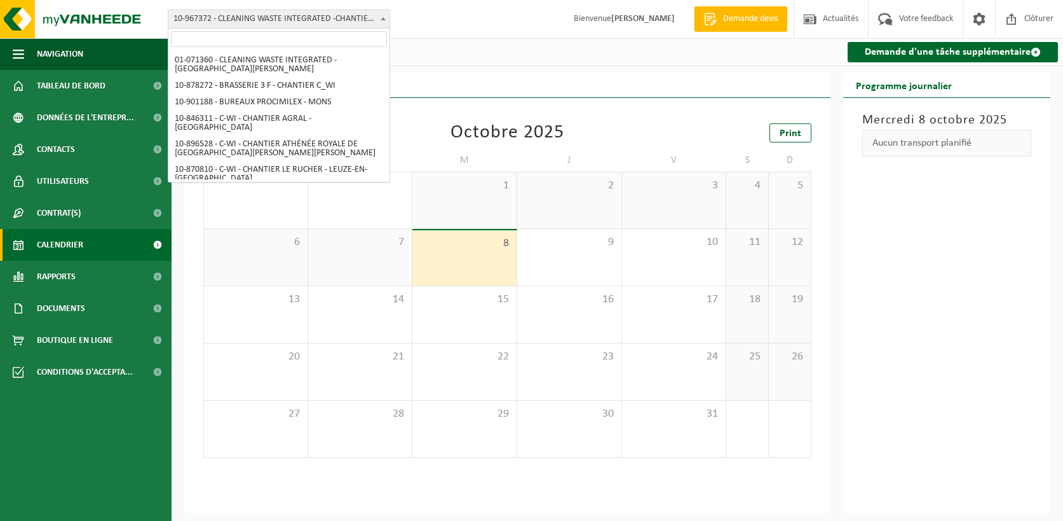
scroll to position [1761, 0]
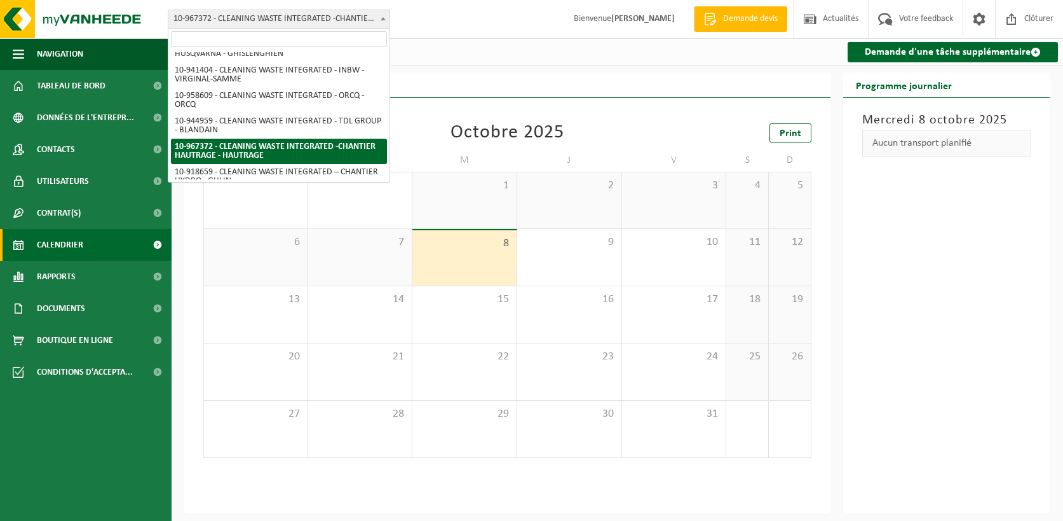
click at [322, 41] on input "search" at bounding box center [279, 39] width 216 height 16
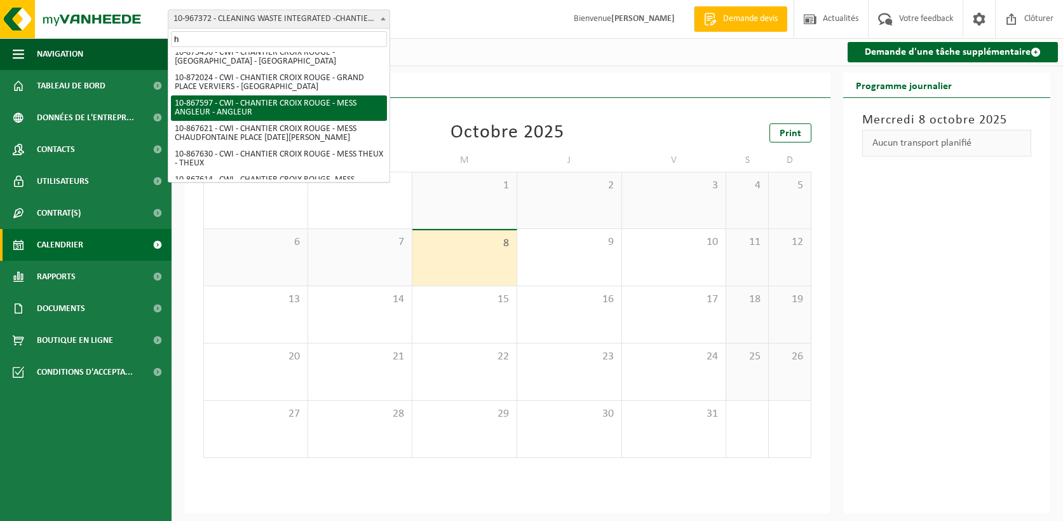
scroll to position [1579, 0]
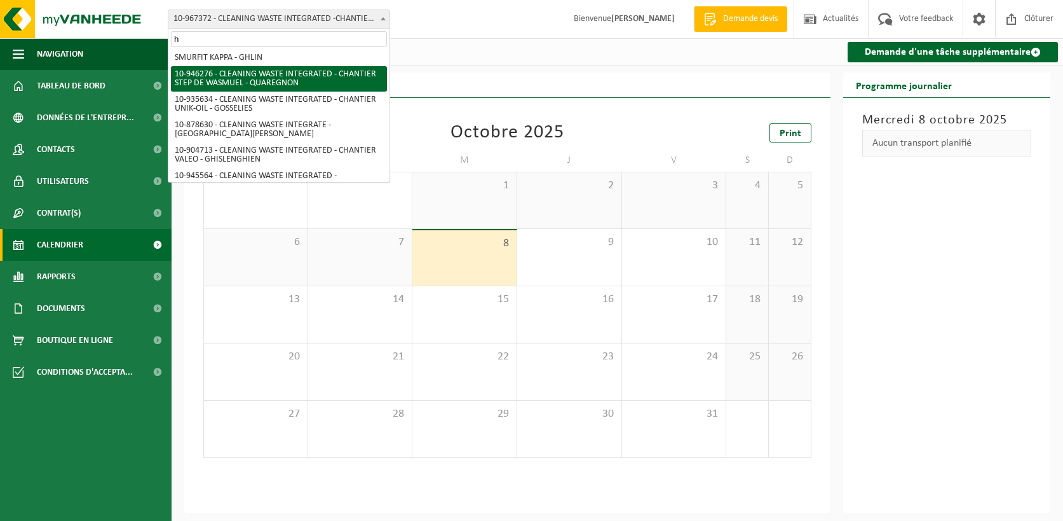
click at [235, 36] on input "h" at bounding box center [279, 39] width 216 height 16
type input "&"
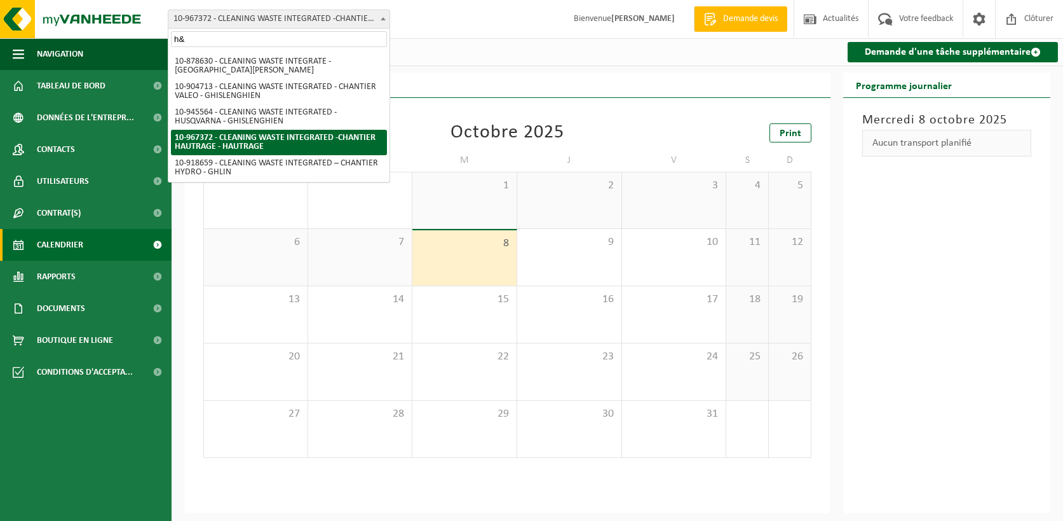
scroll to position [0, 0]
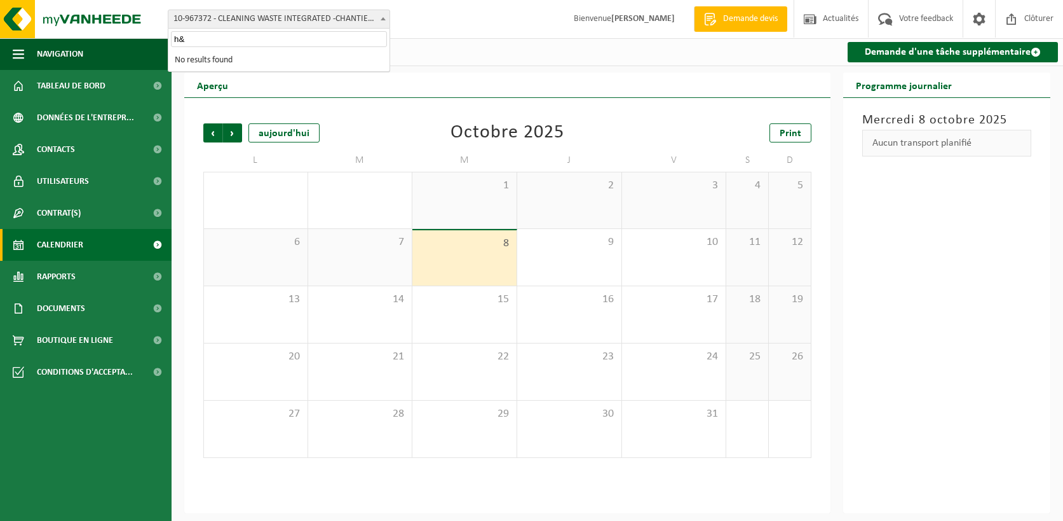
type input "h"
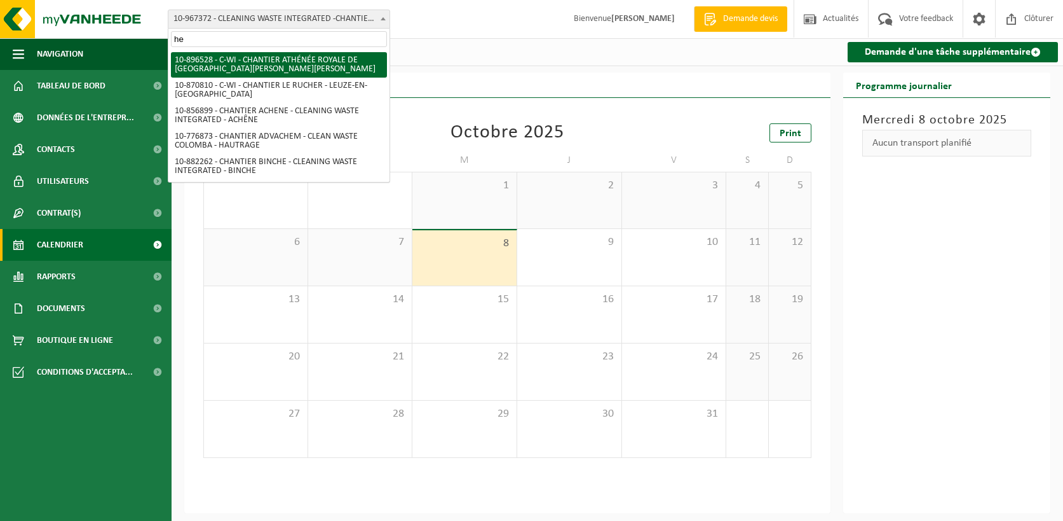
type input "h"
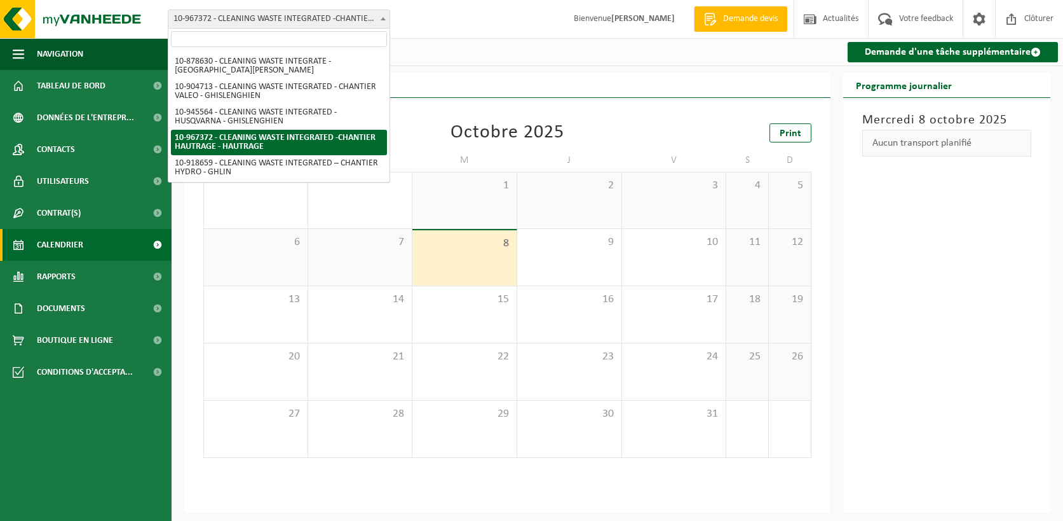
scroll to position [1761, 0]
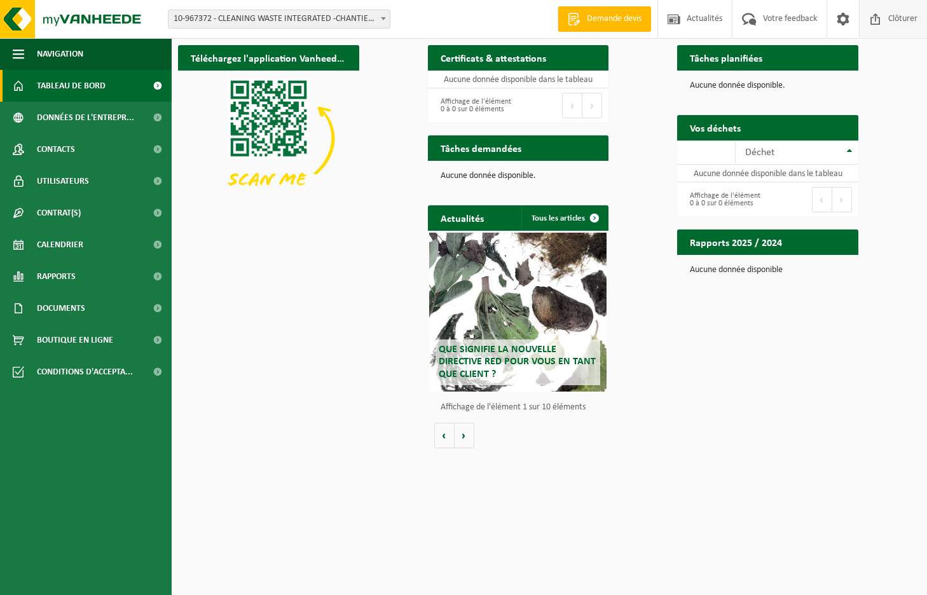
click at [901, 22] on link "Clôturer" at bounding box center [893, 19] width 68 height 38
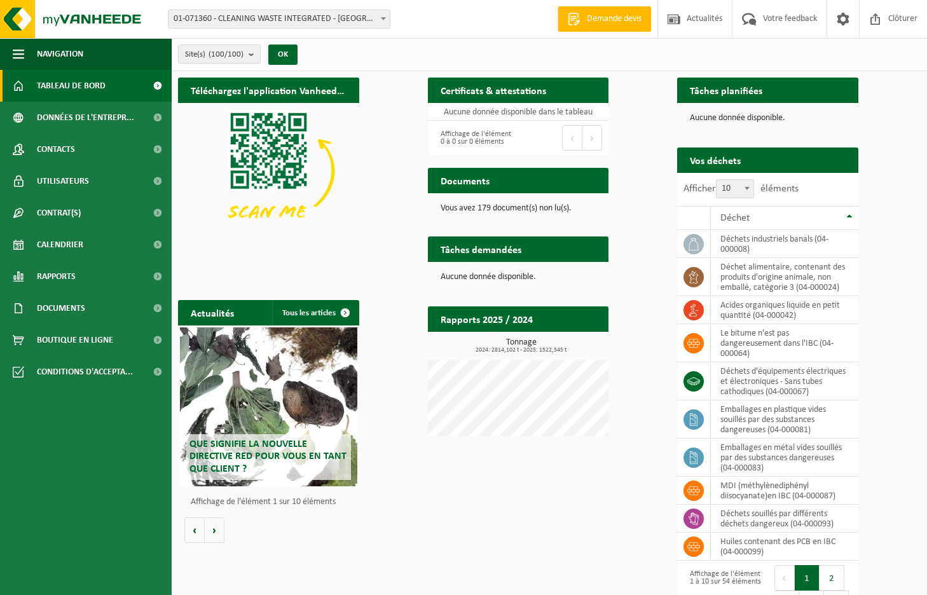
click at [266, 8] on div "Site: 01-071360 - CLEANING WASTE INTEGRATED - SAINT-GHISLAIN 10-878272 - BRASSE…" at bounding box center [463, 19] width 927 height 39
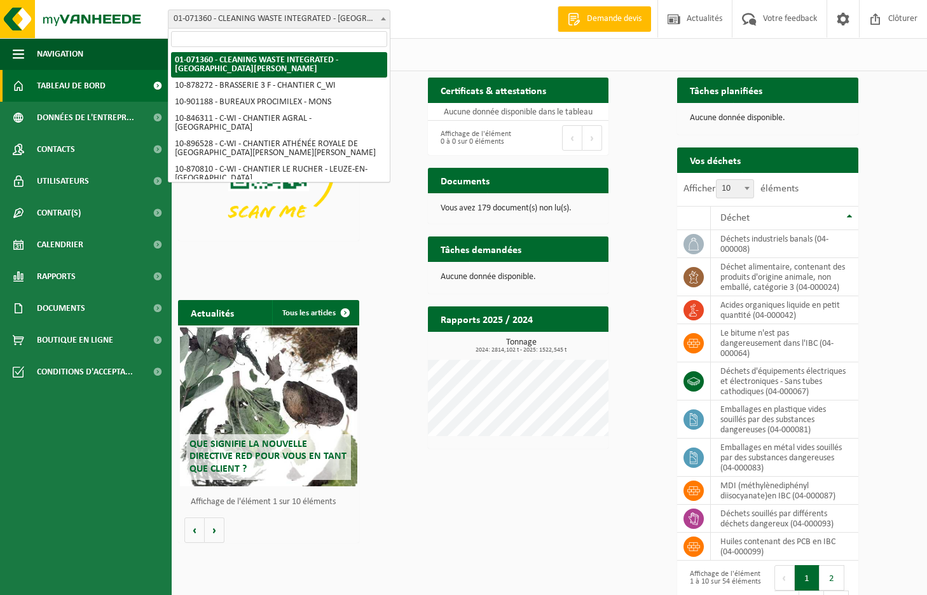
click at [264, 20] on span "01-071360 - CLEANING WASTE INTEGRATED - [GEOGRAPHIC_DATA][PERSON_NAME]" at bounding box center [278, 19] width 221 height 18
click at [252, 38] on input "search" at bounding box center [279, 39] width 216 height 16
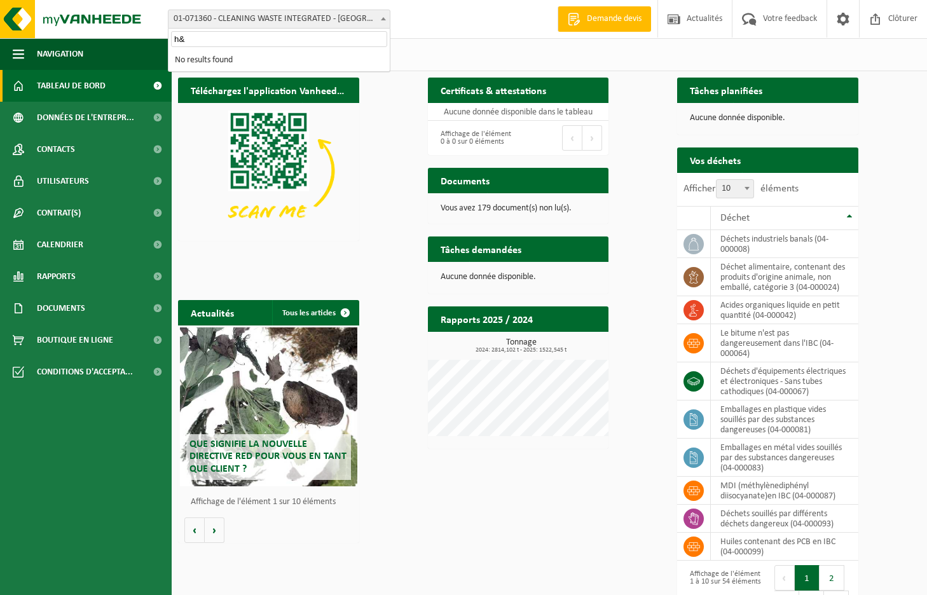
type input "h"
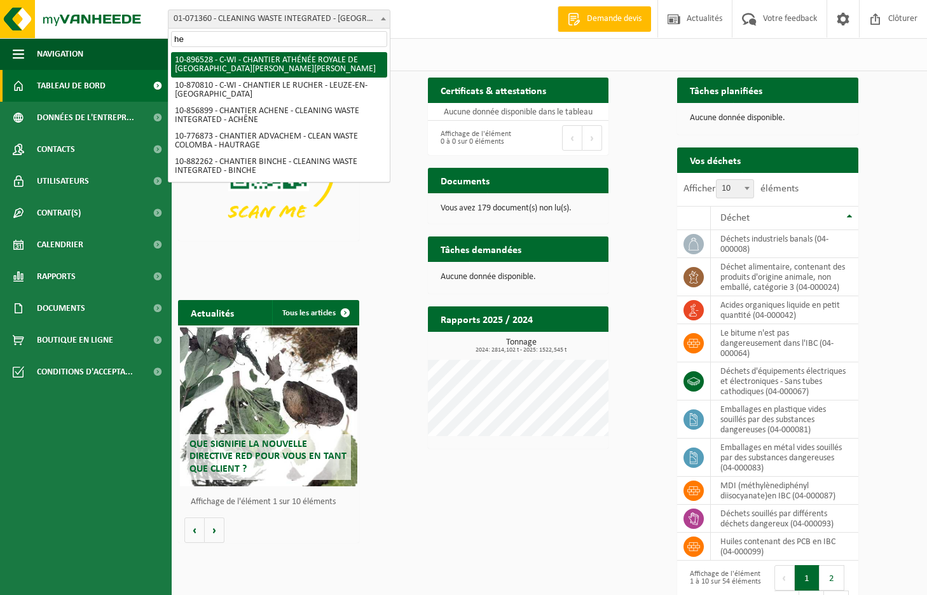
type input "h"
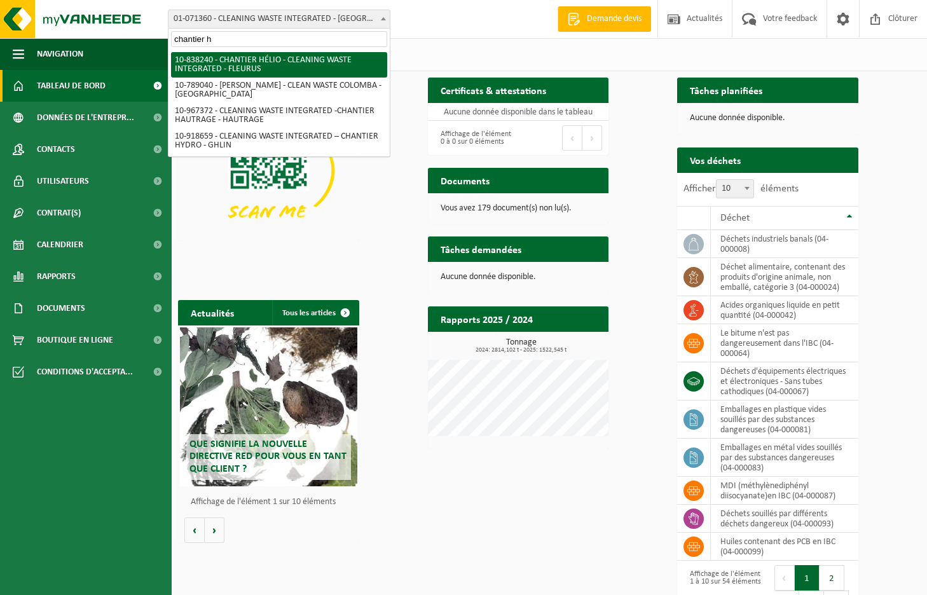
type input "chantier h"
